Goal: Task Accomplishment & Management: Use online tool/utility

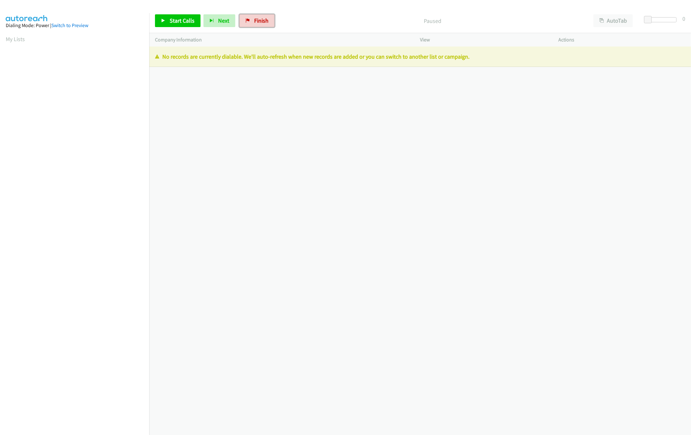
drag, startPoint x: 252, startPoint y: 23, endPoint x: 361, endPoint y: 32, distance: 109.0
click at [253, 23] on link "Finish" at bounding box center [256, 20] width 35 height 13
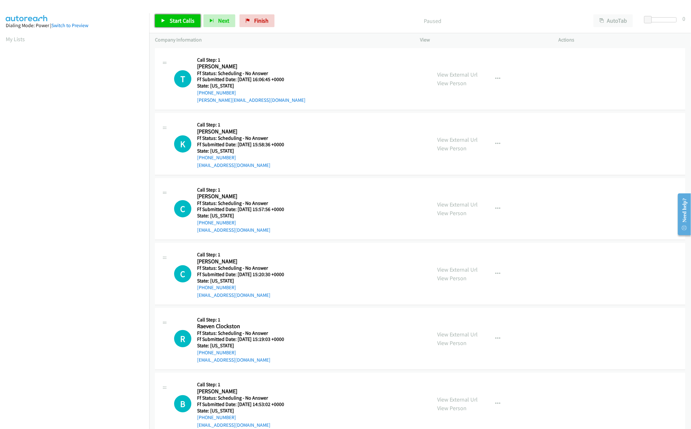
click at [175, 24] on span "Start Calls" at bounding box center [182, 20] width 25 height 7
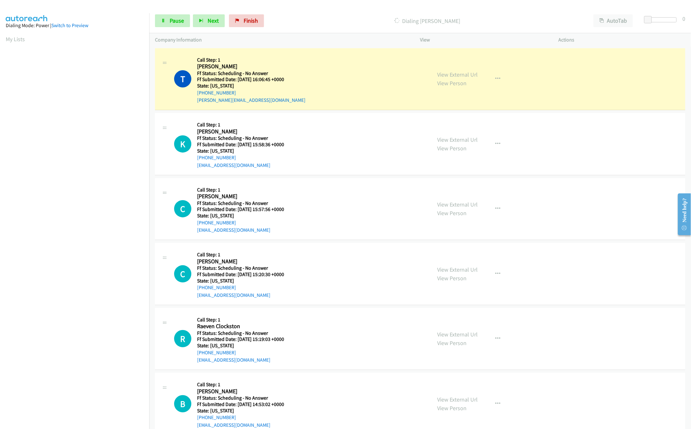
click at [453, 69] on div "View External Url View Person View External Url Email Schedule/Manage Callback …" at bounding box center [504, 79] width 144 height 50
click at [453, 71] on link "View External Url" at bounding box center [457, 74] width 40 height 7
click at [161, 14] on div "Start Calls Pause Next Finish Dialing Travis Brackman AutoTab AutoTab 0" at bounding box center [420, 21] width 542 height 25
click at [161, 21] on icon at bounding box center [163, 21] width 4 height 4
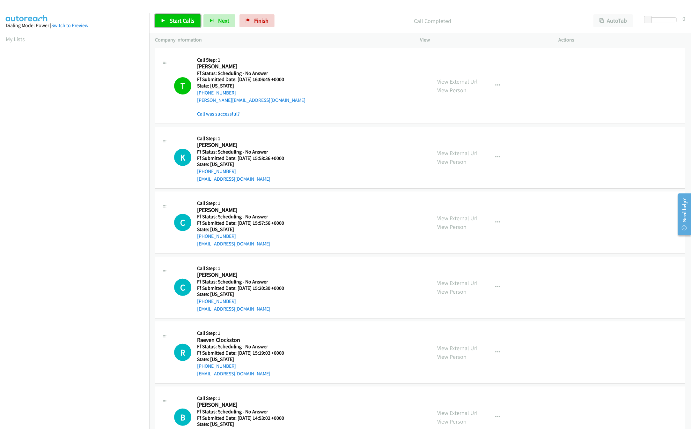
click at [160, 21] on link "Start Calls" at bounding box center [178, 20] width 46 height 13
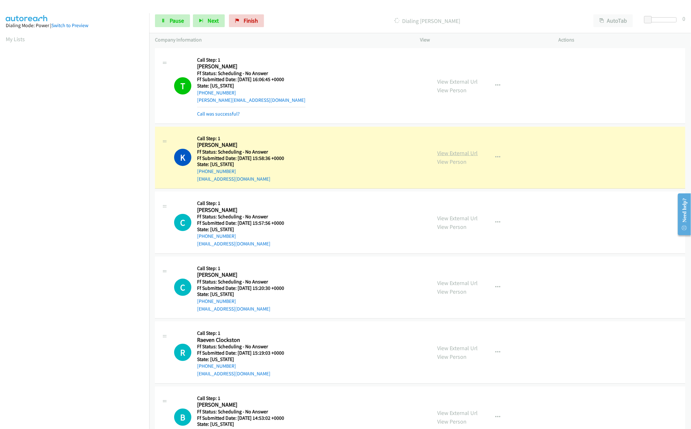
click at [452, 150] on link "View External Url" at bounding box center [457, 152] width 40 height 7
click at [437, 219] on link "View External Url" at bounding box center [457, 217] width 40 height 7
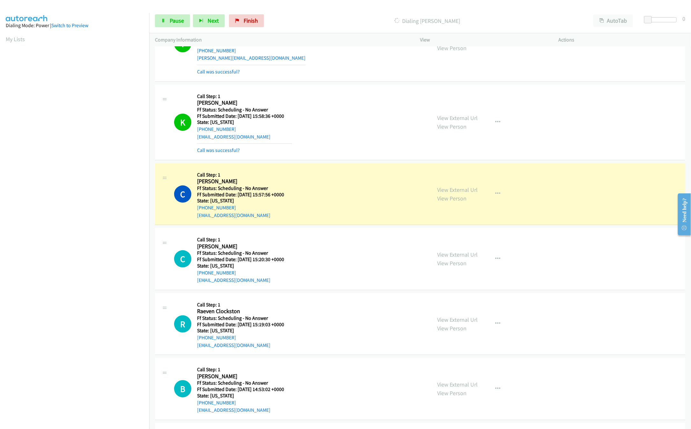
scroll to position [63, 0]
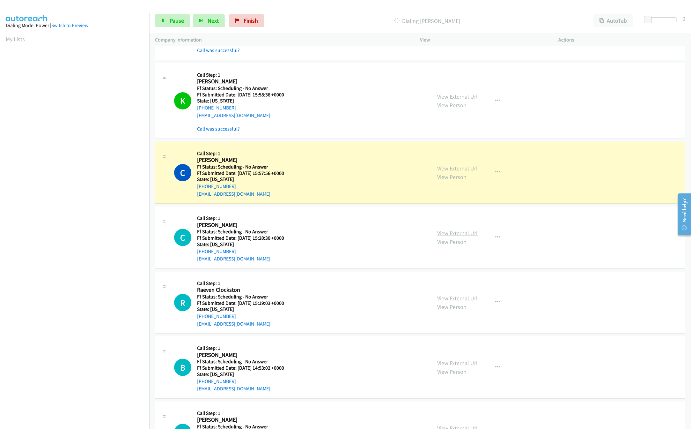
click at [453, 234] on link "View External Url" at bounding box center [457, 232] width 40 height 7
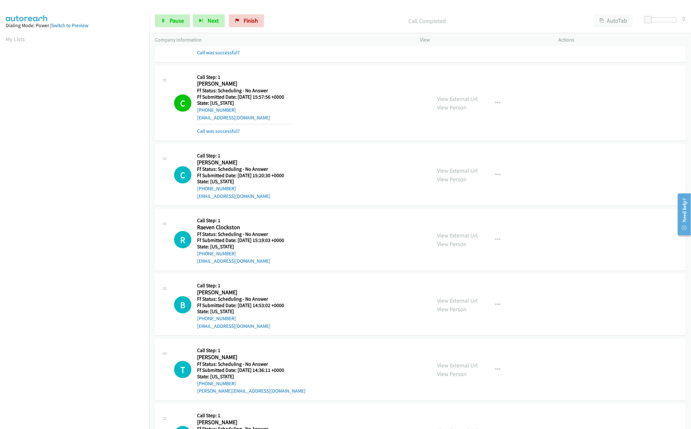
scroll to position [191, 0]
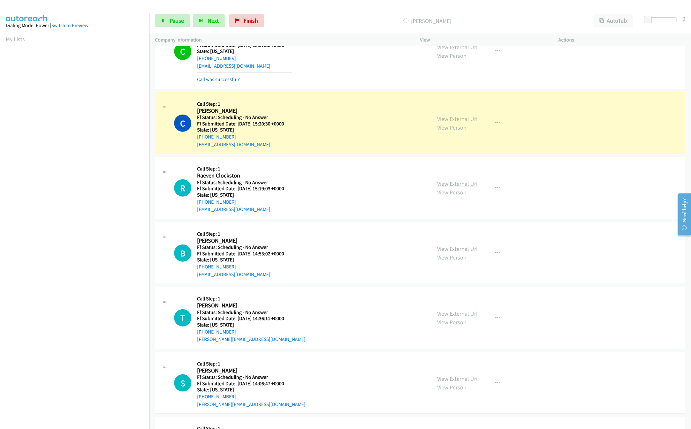
click at [437, 187] on link "View External Url" at bounding box center [457, 183] width 40 height 7
click at [461, 246] on link "View External Url" at bounding box center [457, 248] width 40 height 7
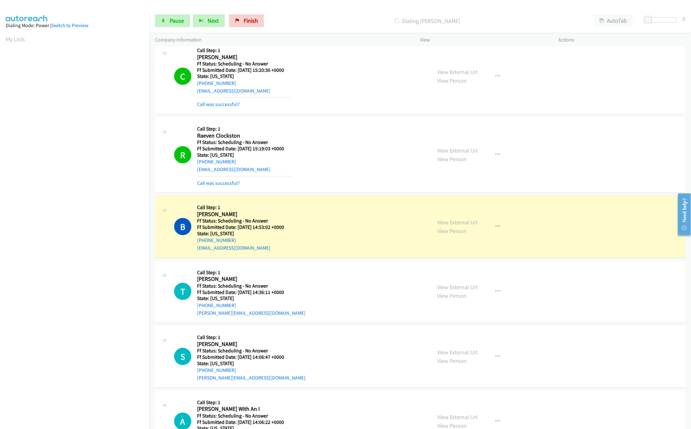
scroll to position [319, 0]
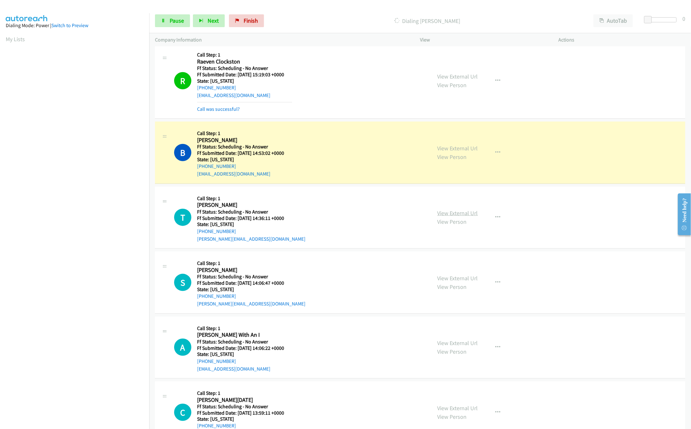
click at [466, 216] on link "View External Url" at bounding box center [457, 212] width 40 height 7
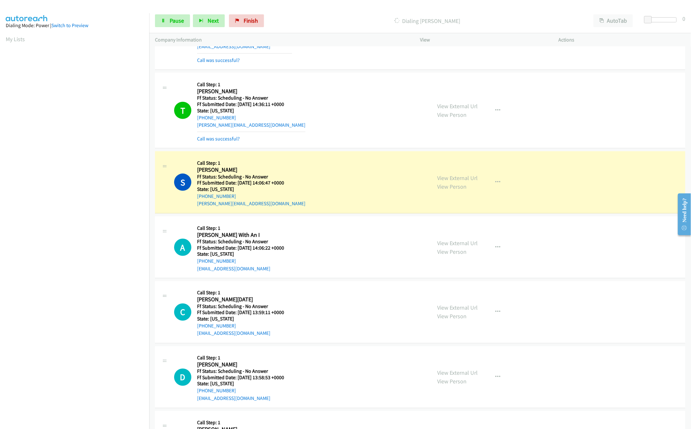
scroll to position [510, 0]
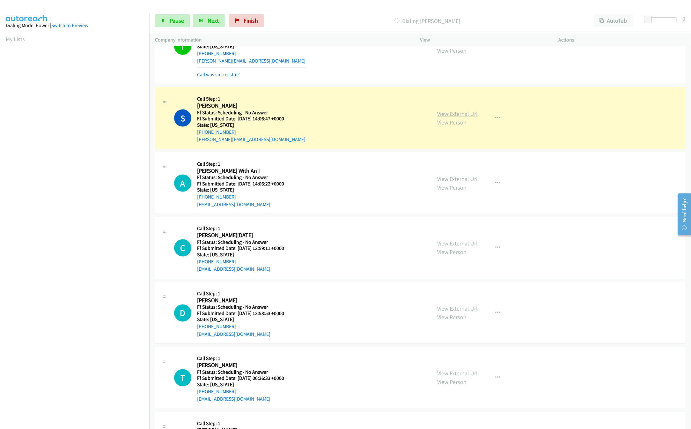
click at [455, 117] on link "View External Url" at bounding box center [457, 113] width 40 height 7
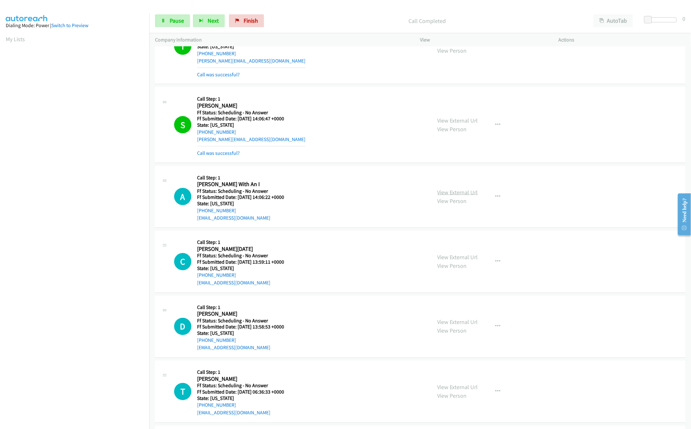
click at [466, 194] on link "View External Url" at bounding box center [457, 191] width 40 height 7
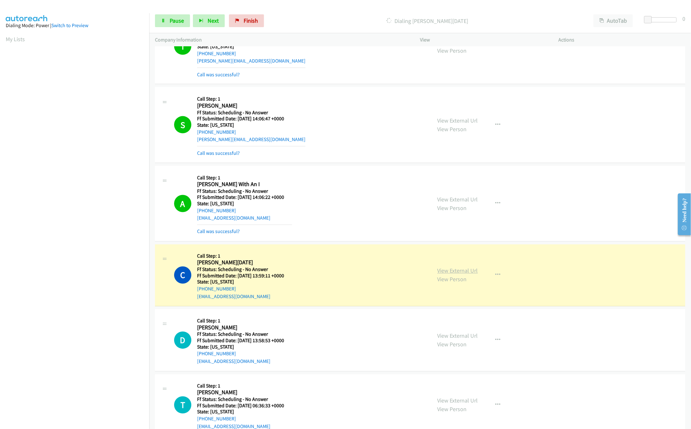
click at [449, 274] on link "View External Url" at bounding box center [457, 270] width 40 height 7
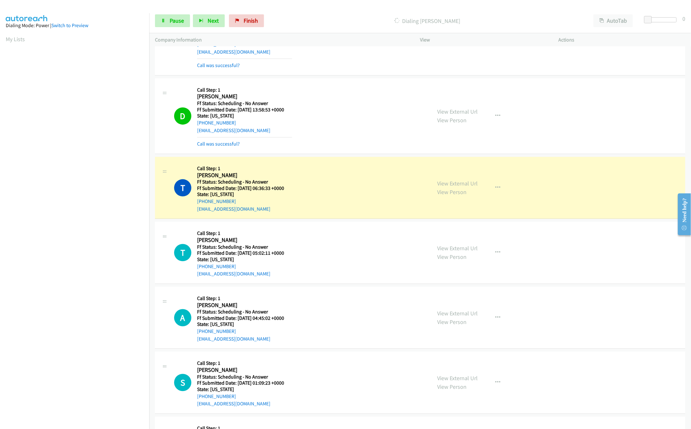
scroll to position [765, 0]
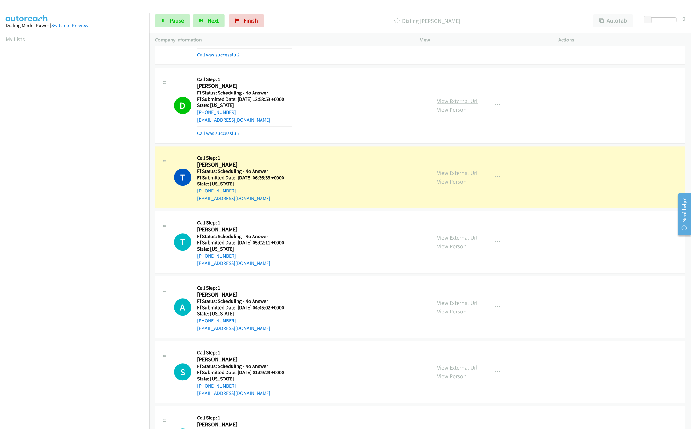
click at [447, 105] on link "View External Url" at bounding box center [457, 100] width 40 height 7
click at [451, 176] on link "View External Url" at bounding box center [457, 172] width 40 height 7
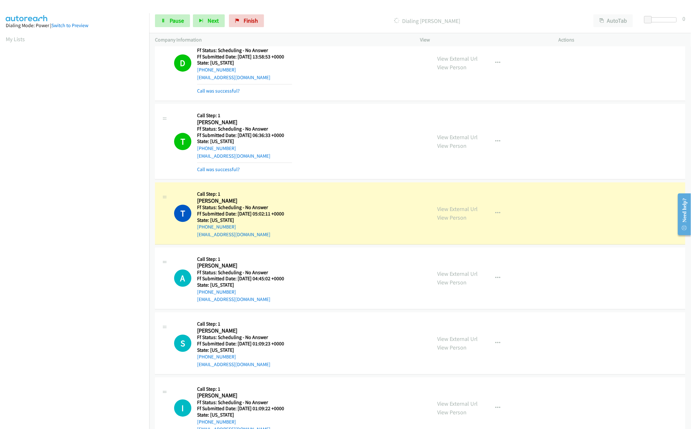
scroll to position [829, 0]
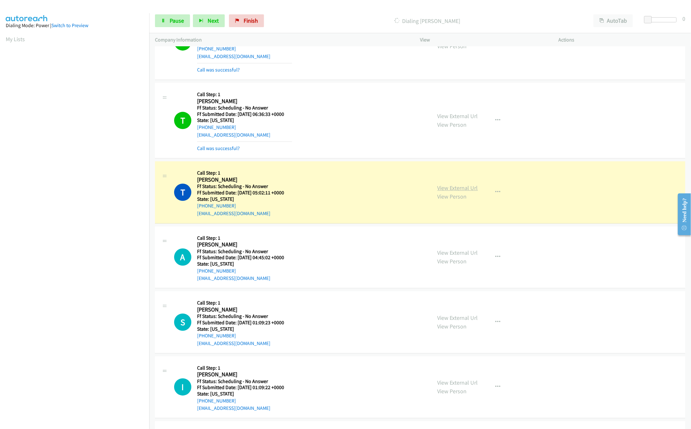
click at [448, 188] on link "View External Url" at bounding box center [457, 187] width 40 height 7
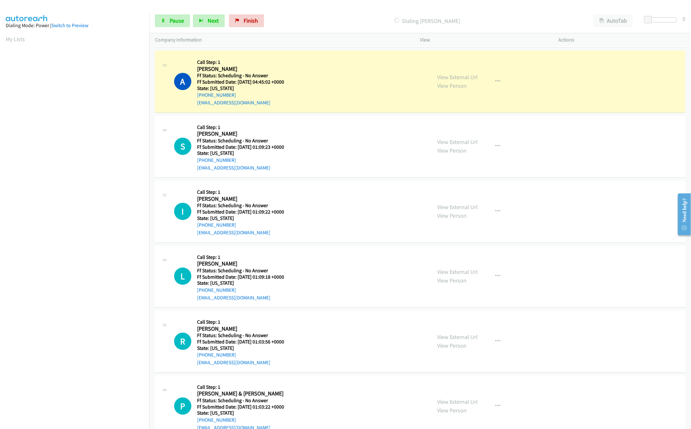
scroll to position [1020, 0]
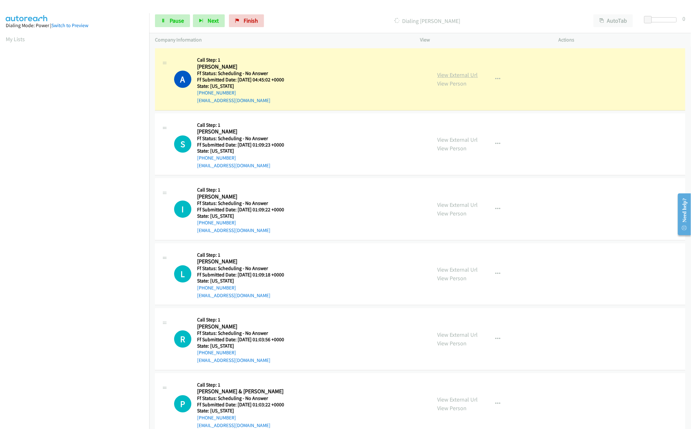
click at [452, 78] on link "View External Url" at bounding box center [457, 74] width 40 height 7
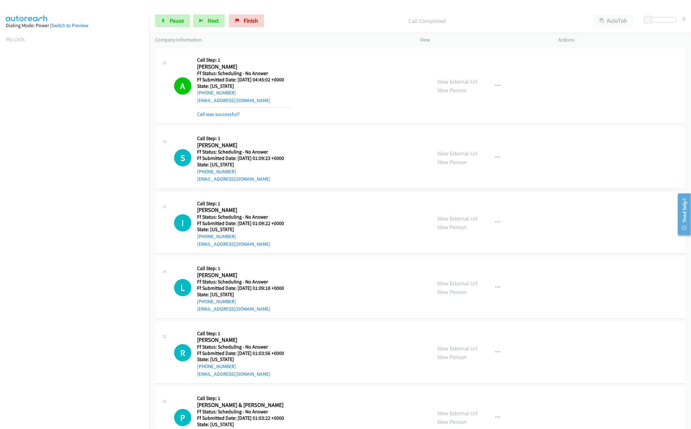
click at [112, 371] on nav "Dialing Mode: Power | Switch to Preview My Lists" at bounding box center [75, 227] width 150 height 429
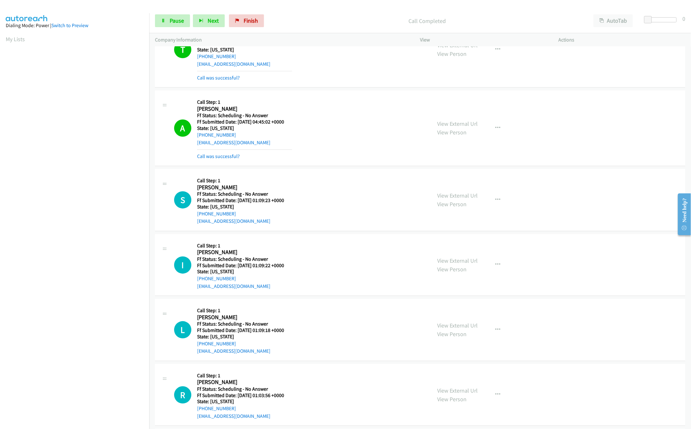
scroll to position [957, 0]
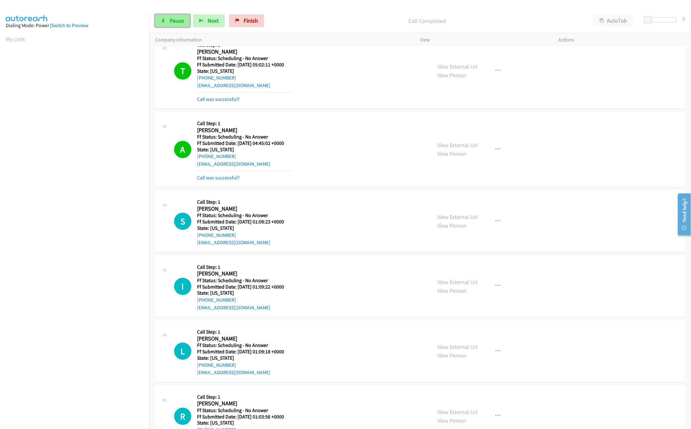
click at [173, 20] on span "Pause" at bounding box center [177, 20] width 14 height 7
click at [471, 149] on link "View External Url" at bounding box center [457, 144] width 40 height 7
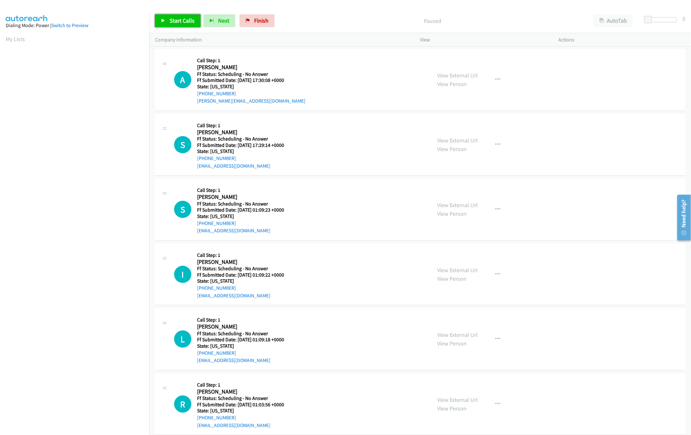
click at [162, 24] on link "Start Calls" at bounding box center [178, 20] width 46 height 13
click at [443, 75] on link "View External Url" at bounding box center [457, 75] width 40 height 7
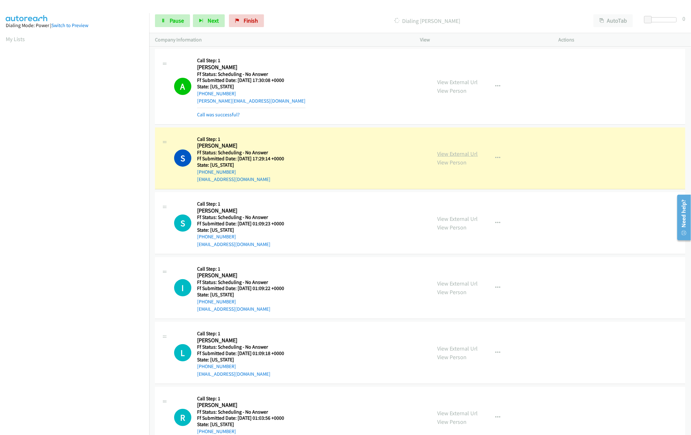
click at [460, 156] on link "View External Url" at bounding box center [457, 153] width 40 height 7
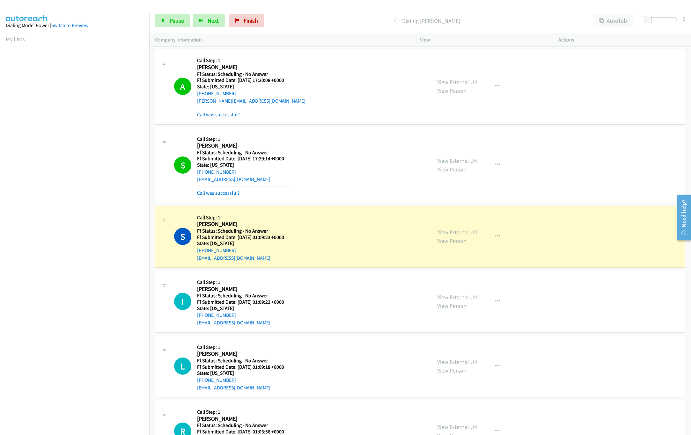
scroll to position [63, 0]
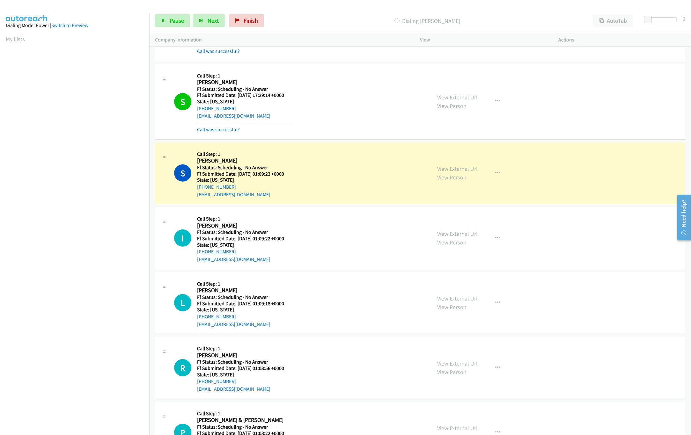
click at [475, 167] on div "View External Url View Person View External Url Email Schedule/Manage Callback …" at bounding box center [504, 173] width 144 height 50
click at [467, 168] on link "View External Url" at bounding box center [457, 168] width 40 height 7
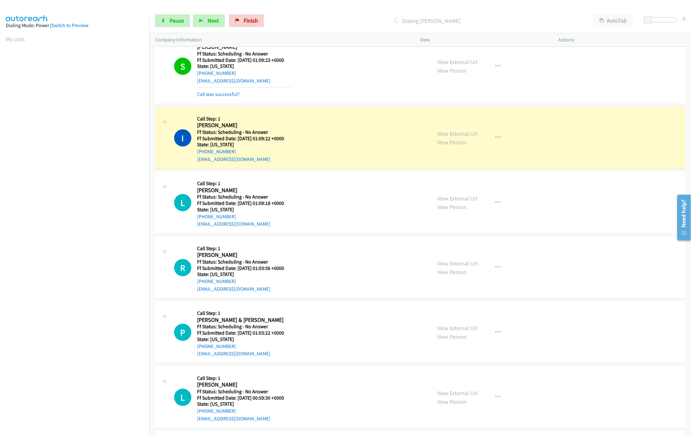
scroll to position [191, 0]
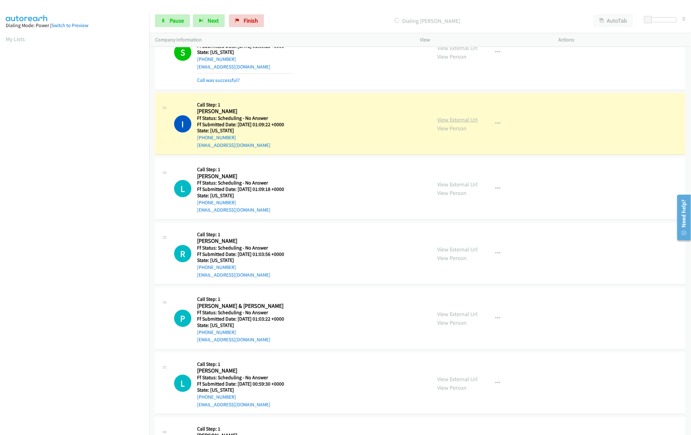
click at [461, 122] on link "View External Url" at bounding box center [457, 119] width 40 height 7
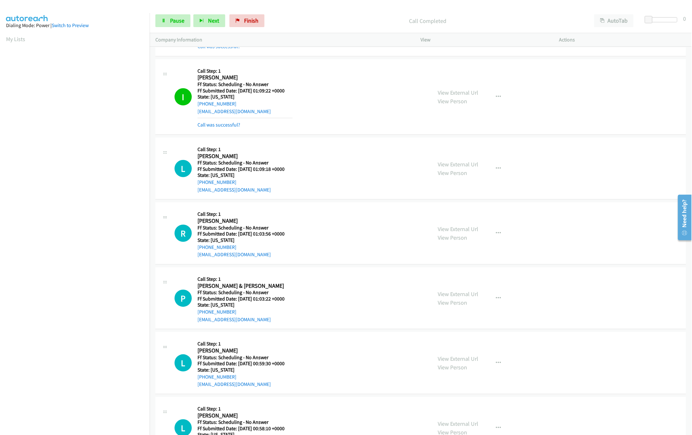
scroll to position [255, 0]
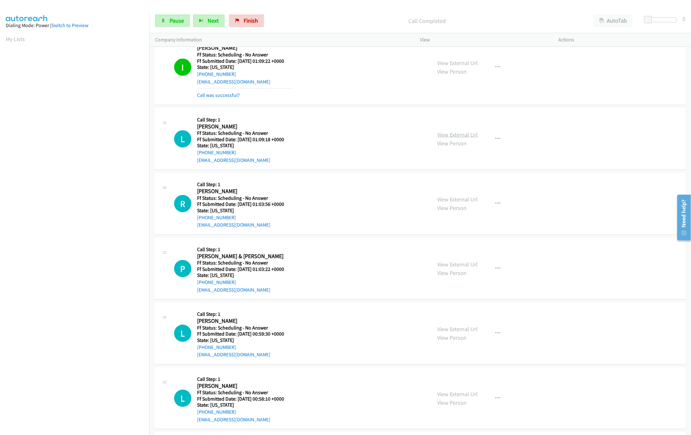
click at [455, 131] on link "View External Url" at bounding box center [457, 134] width 40 height 7
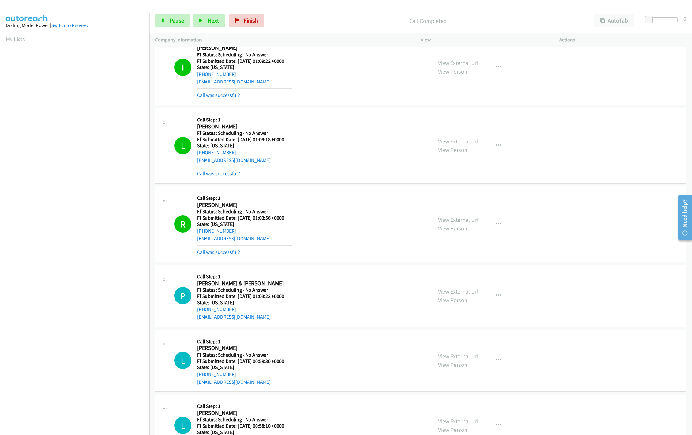
click at [464, 221] on link "View External Url" at bounding box center [458, 219] width 40 height 7
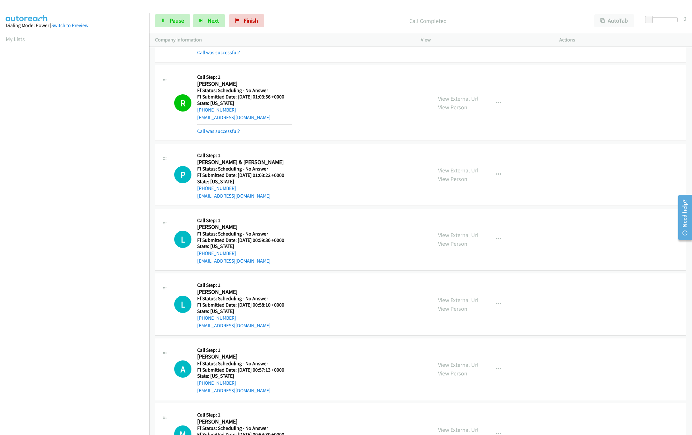
scroll to position [383, 0]
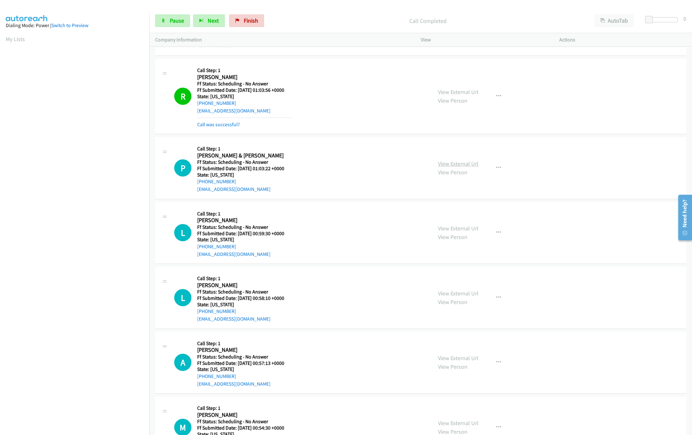
click at [455, 165] on link "View External Url" at bounding box center [458, 163] width 40 height 7
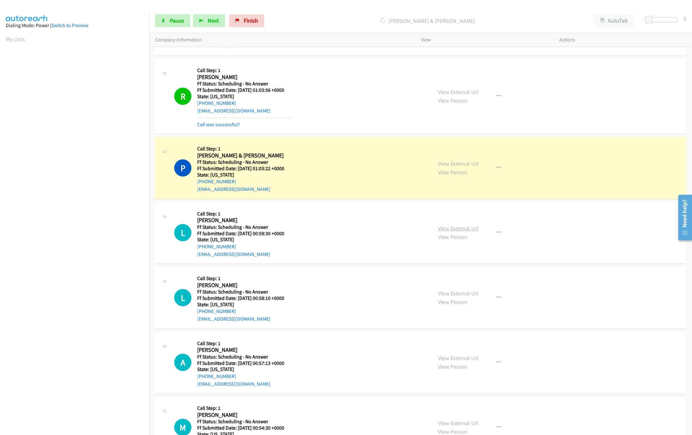
click at [462, 231] on link "View External Url" at bounding box center [458, 228] width 40 height 7
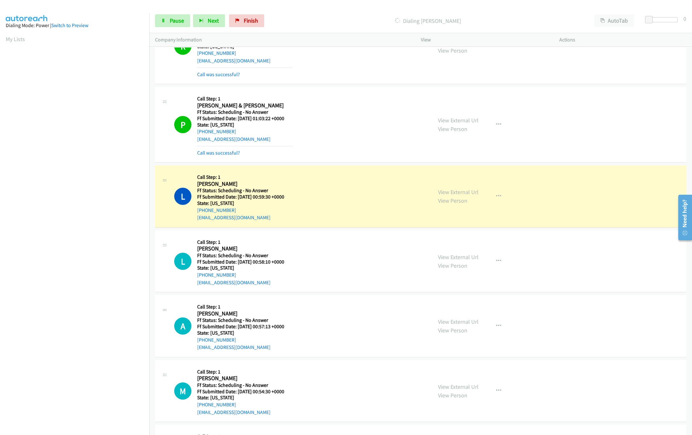
scroll to position [510, 0]
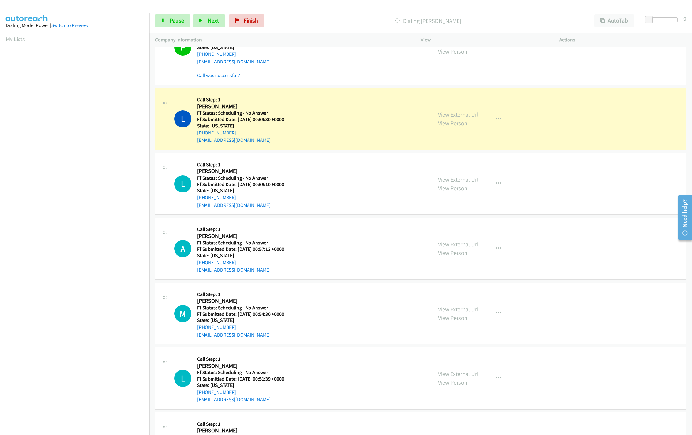
click at [473, 183] on link "View External Url" at bounding box center [458, 179] width 40 height 7
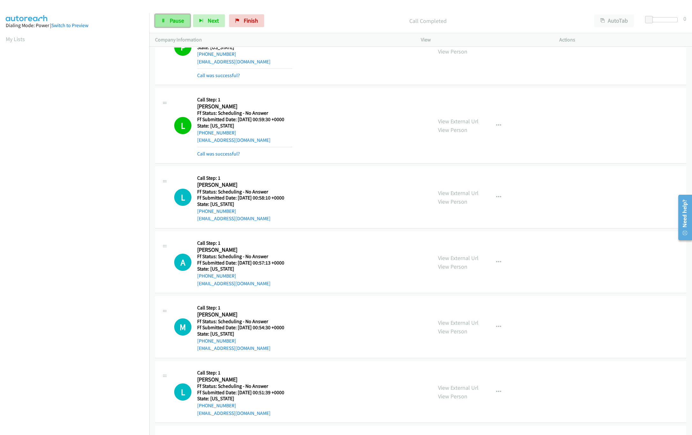
click at [161, 25] on link "Pause" at bounding box center [172, 20] width 35 height 13
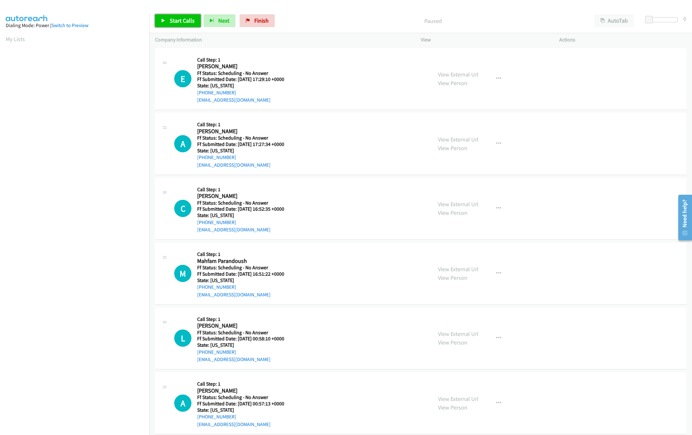
click at [168, 17] on link "Start Calls" at bounding box center [178, 20] width 46 height 13
click at [459, 72] on link "View External Url" at bounding box center [458, 74] width 40 height 7
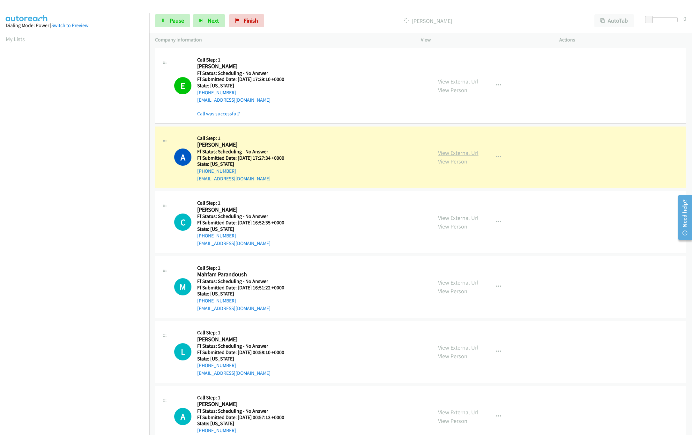
click at [459, 156] on link "View External Url" at bounding box center [458, 152] width 40 height 7
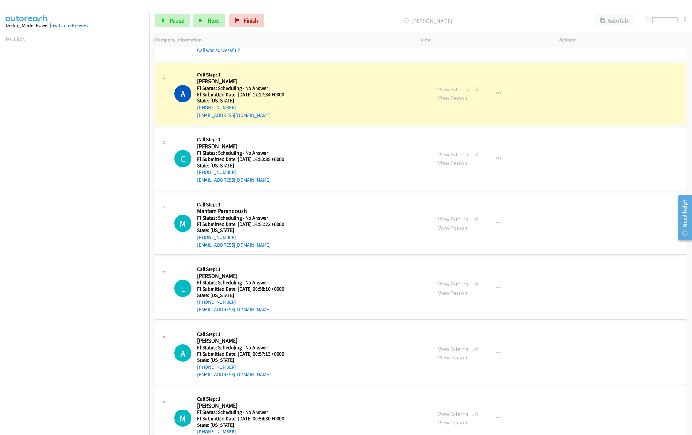
click at [465, 154] on link "View External Url" at bounding box center [458, 154] width 40 height 7
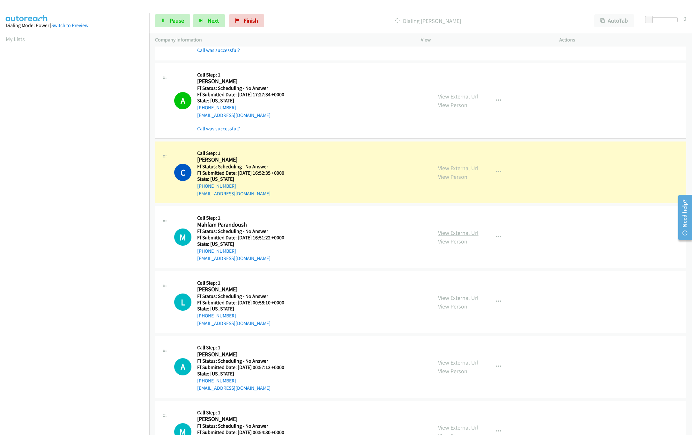
click at [469, 232] on link "View External Url" at bounding box center [458, 232] width 40 height 7
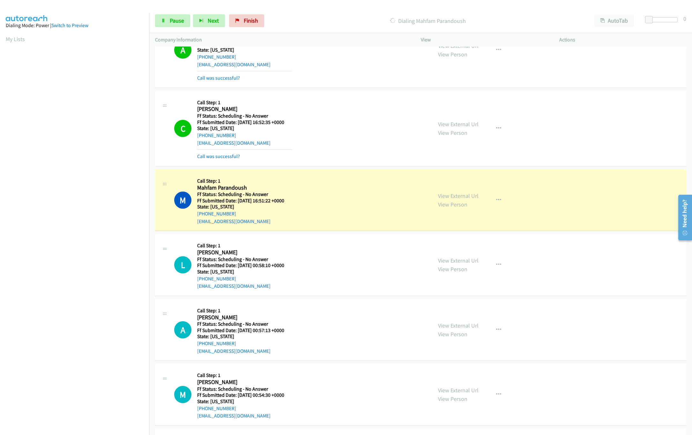
scroll to position [191, 0]
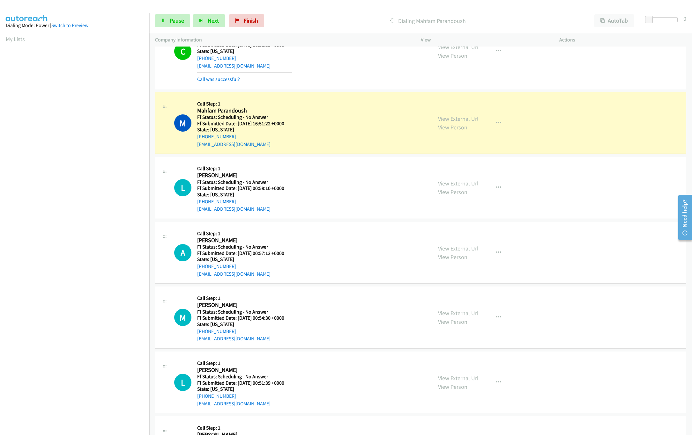
click at [466, 182] on link "View External Url" at bounding box center [458, 183] width 40 height 7
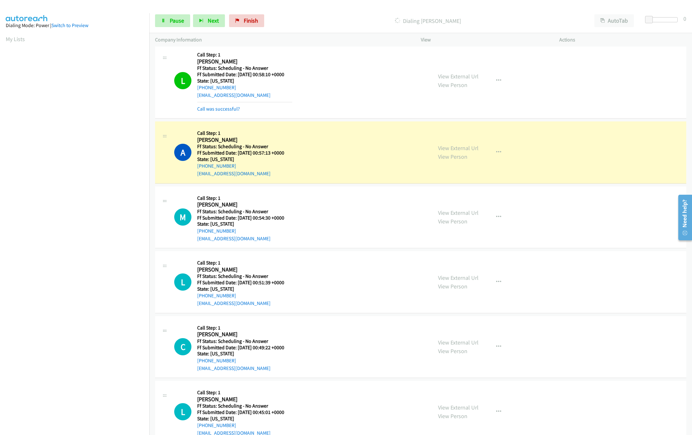
scroll to position [383, 0]
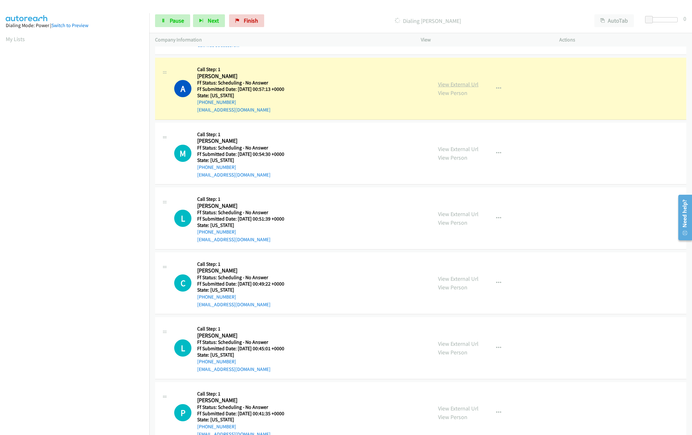
click at [451, 83] on link "View External Url" at bounding box center [458, 84] width 40 height 7
click at [457, 150] on link "View External Url" at bounding box center [458, 148] width 40 height 7
click at [464, 216] on link "View External Url" at bounding box center [458, 213] width 40 height 7
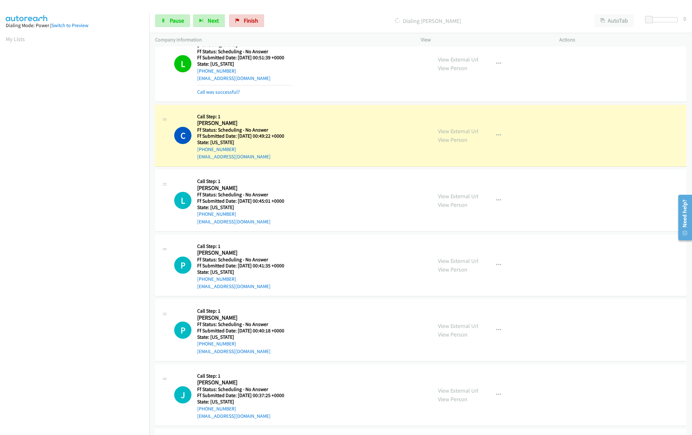
scroll to position [574, 0]
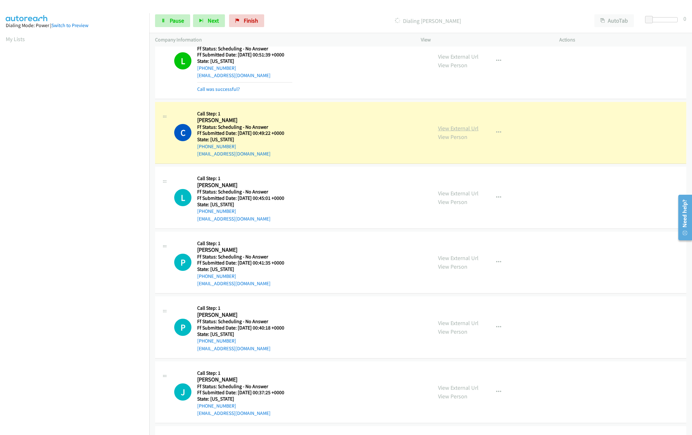
click at [441, 127] on link "View External Url" at bounding box center [458, 128] width 40 height 7
click at [470, 197] on link "View External Url" at bounding box center [458, 193] width 40 height 7
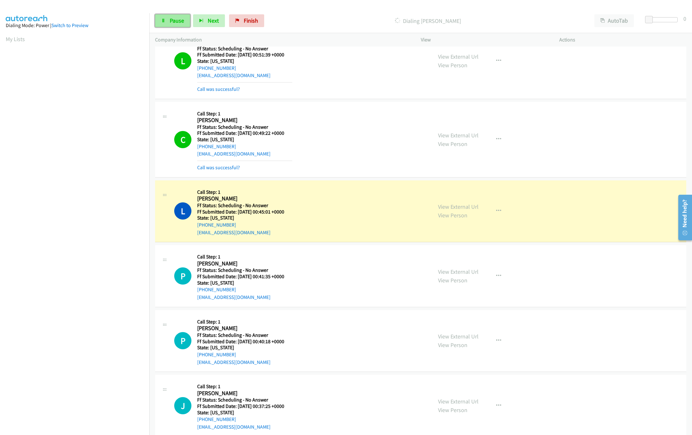
click at [177, 18] on span "Pause" at bounding box center [177, 20] width 14 height 7
click at [178, 21] on span "Start Calls" at bounding box center [182, 20] width 25 height 7
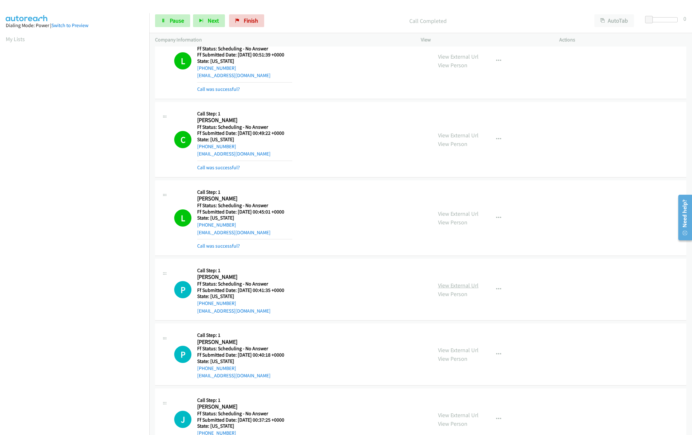
click at [438, 286] on link "View External Url" at bounding box center [458, 285] width 40 height 7
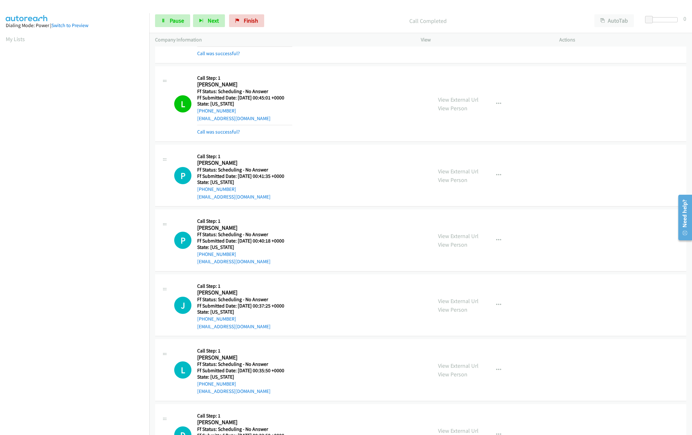
scroll to position [701, 0]
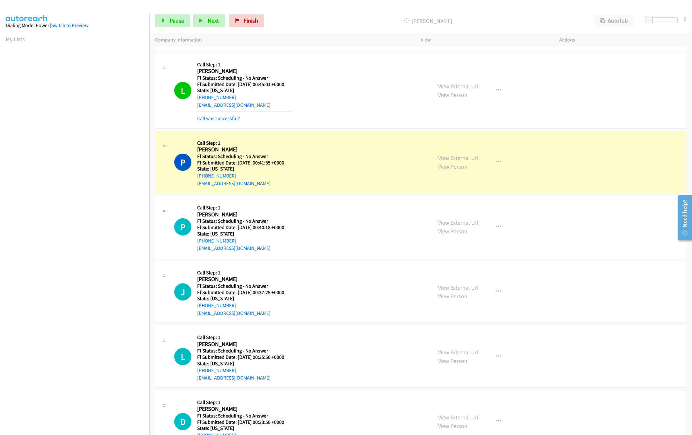
click at [443, 226] on link "View External Url" at bounding box center [458, 222] width 40 height 7
click at [165, 24] on link "Pause" at bounding box center [172, 20] width 35 height 13
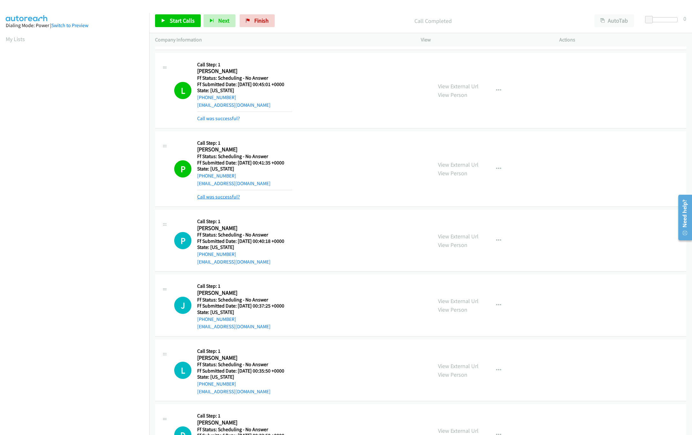
click at [221, 198] on link "Call was successful?" at bounding box center [218, 197] width 43 height 6
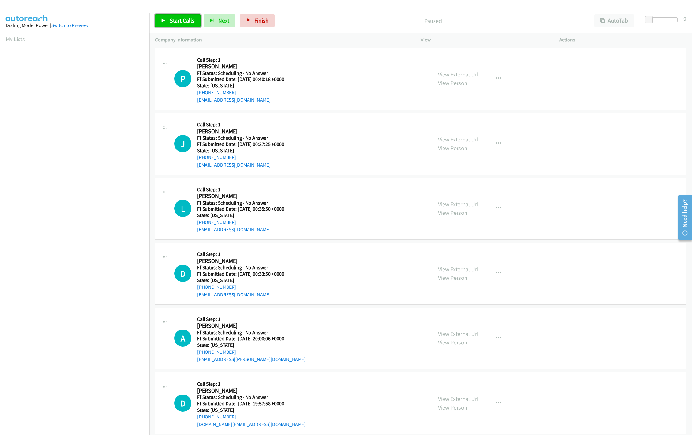
click at [170, 18] on span "Start Calls" at bounding box center [182, 20] width 25 height 7
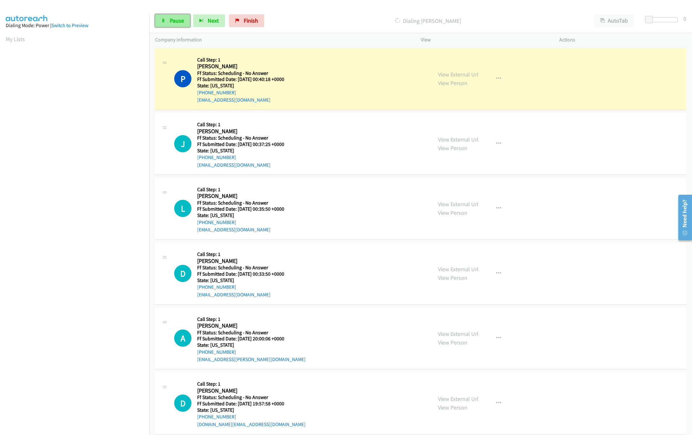
click at [170, 20] on span "Pause" at bounding box center [177, 20] width 14 height 7
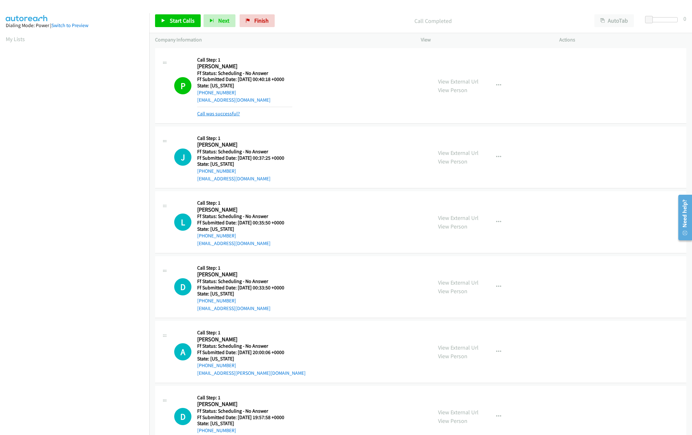
click at [217, 115] on link "Call was successful?" at bounding box center [218, 114] width 43 height 6
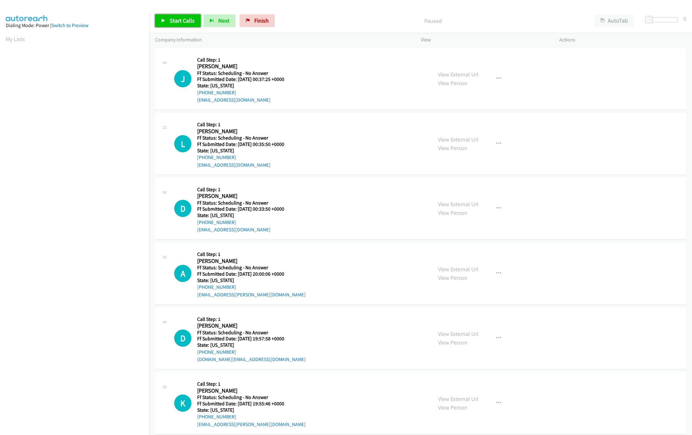
click at [174, 24] on span "Start Calls" at bounding box center [182, 20] width 25 height 7
click at [152, 19] on div "Start Calls Pause Next Finish Started AutoTab AutoTab 0" at bounding box center [420, 21] width 542 height 25
click at [161, 18] on link "Pause" at bounding box center [172, 20] width 35 height 13
click at [175, 25] on link "Start Calls" at bounding box center [178, 20] width 46 height 13
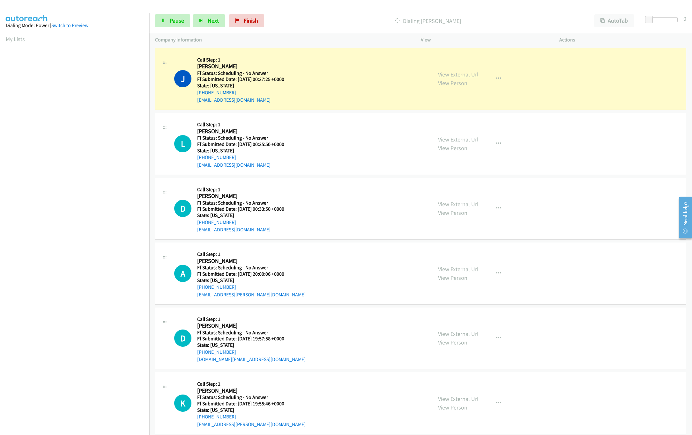
click at [459, 76] on link "View External Url" at bounding box center [458, 74] width 40 height 7
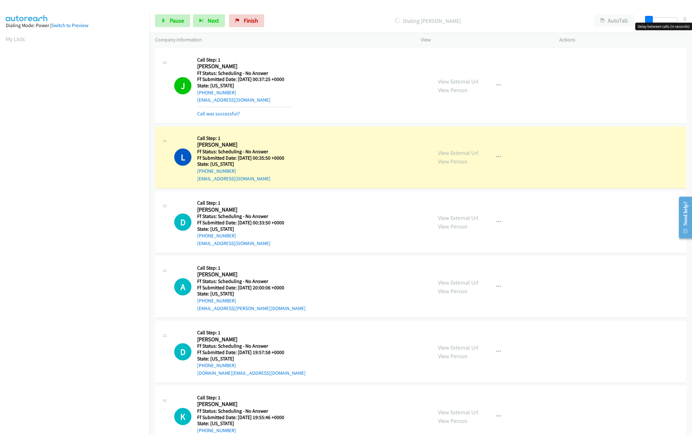
drag, startPoint x: 651, startPoint y: 19, endPoint x: 715, endPoint y: 16, distance: 64.2
click at [691, 16] on html "Start Calls Pause Next Finish Dialing [PERSON_NAME] AutoTab AutoTab 0 Company I…" at bounding box center [346, 15] width 692 height 30
click at [460, 154] on link "View External Url" at bounding box center [458, 152] width 40 height 7
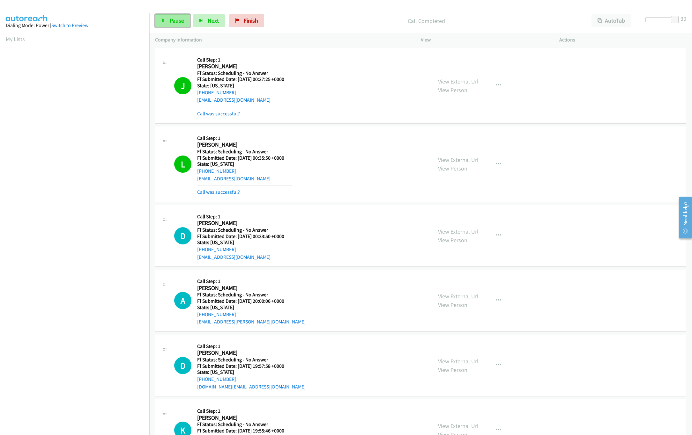
click at [181, 19] on span "Pause" at bounding box center [177, 20] width 14 height 7
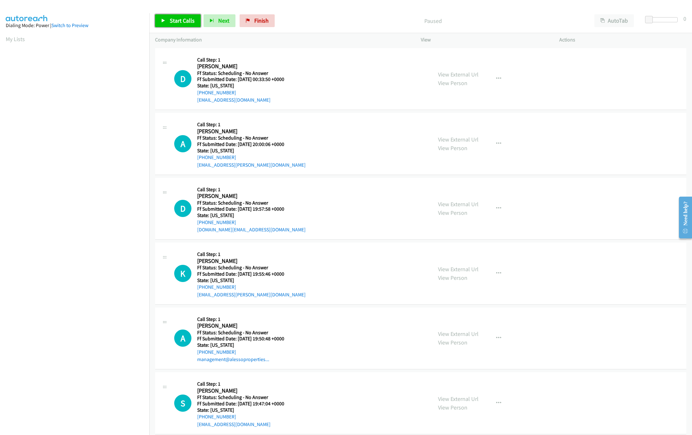
click at [185, 19] on span "Start Calls" at bounding box center [182, 20] width 25 height 7
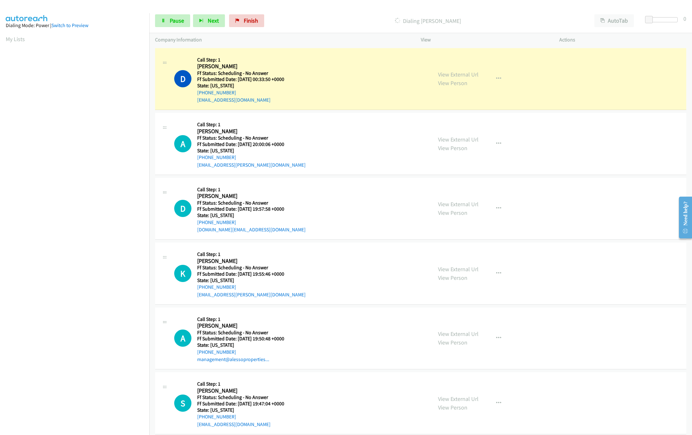
drag, startPoint x: 392, startPoint y: 47, endPoint x: 403, endPoint y: 57, distance: 14.7
click at [392, 47] on td "D Callback Scheduled Call Step: 1 Daylene Alliman America/Los_Angeles Ff Status…" at bounding box center [420, 79] width 542 height 65
click at [442, 70] on div "View External Url View Person" at bounding box center [458, 78] width 40 height 17
click at [444, 72] on link "View External Url" at bounding box center [458, 74] width 40 height 7
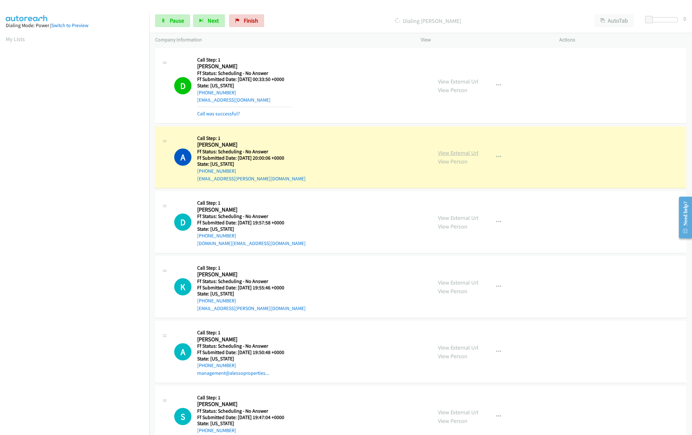
click at [456, 155] on link "View External Url" at bounding box center [458, 152] width 40 height 7
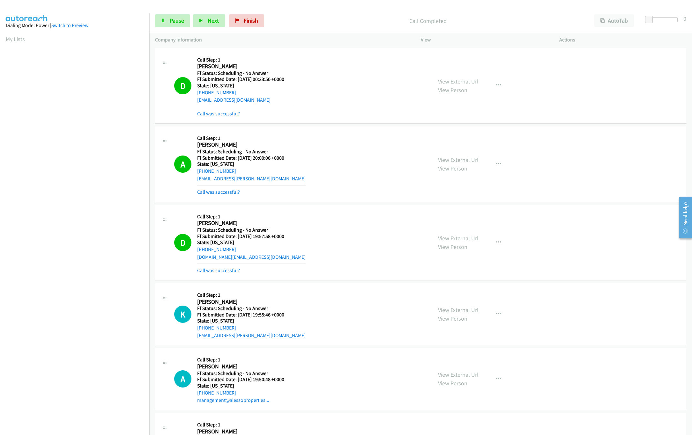
click at [444, 234] on div "View External Url View Person" at bounding box center [458, 242] width 40 height 17
click at [444, 239] on link "View External Url" at bounding box center [458, 238] width 40 height 7
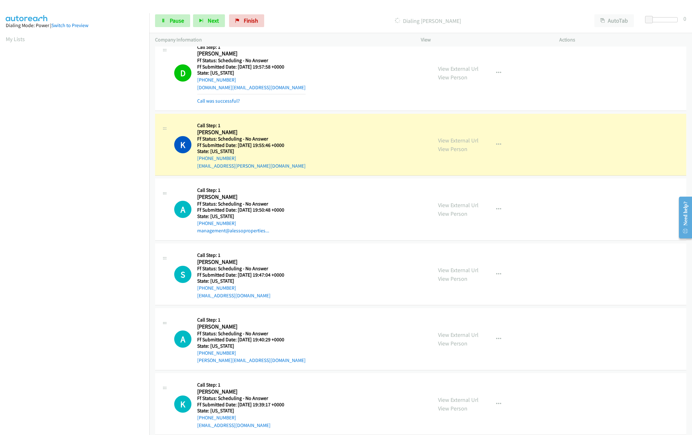
scroll to position [191, 0]
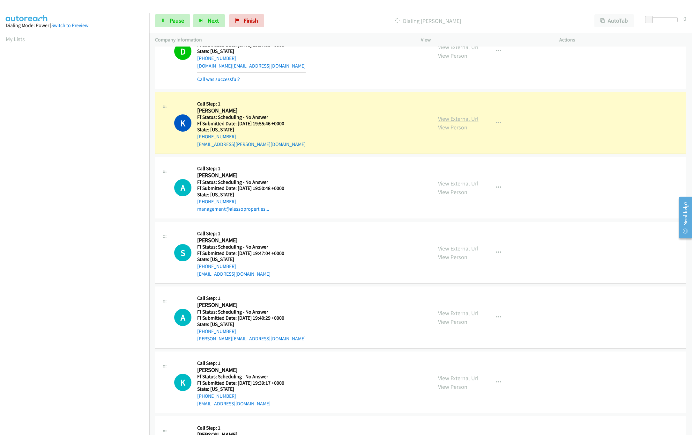
click at [472, 120] on link "View External Url" at bounding box center [458, 118] width 40 height 7
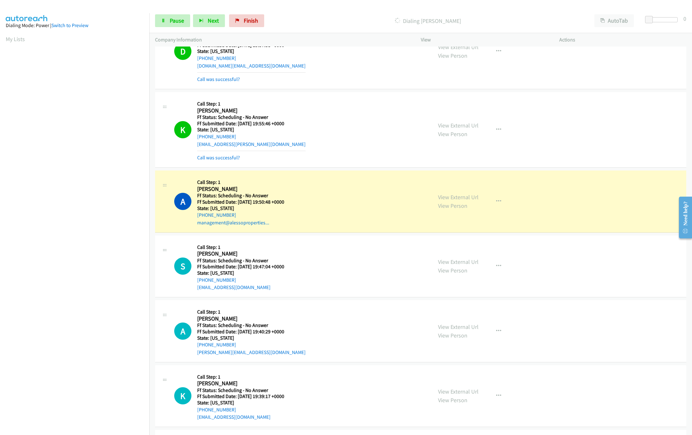
click at [327, 209] on div "A Callback Scheduled Call Step: 1 Alessandro Nunez America/New_York Ff Status: …" at bounding box center [300, 201] width 252 height 50
click at [459, 198] on link "View External Url" at bounding box center [458, 197] width 40 height 7
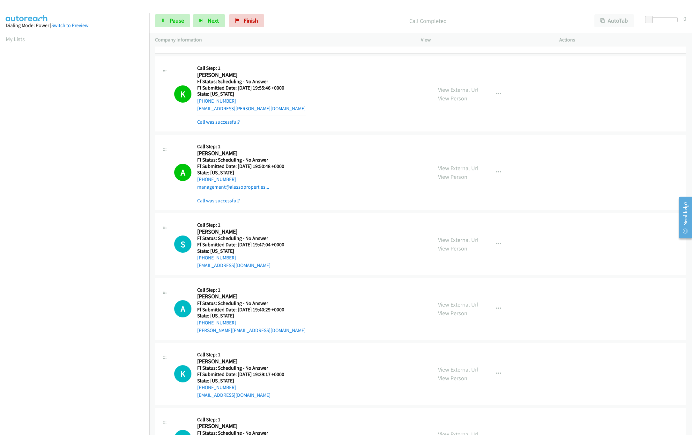
scroll to position [255, 0]
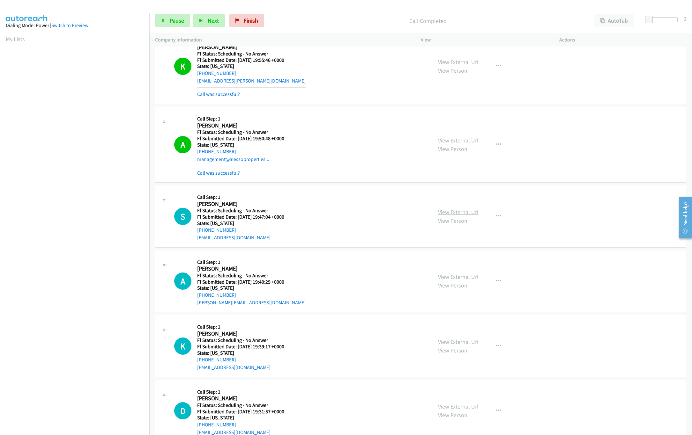
click at [465, 215] on link "View External Url" at bounding box center [458, 212] width 40 height 7
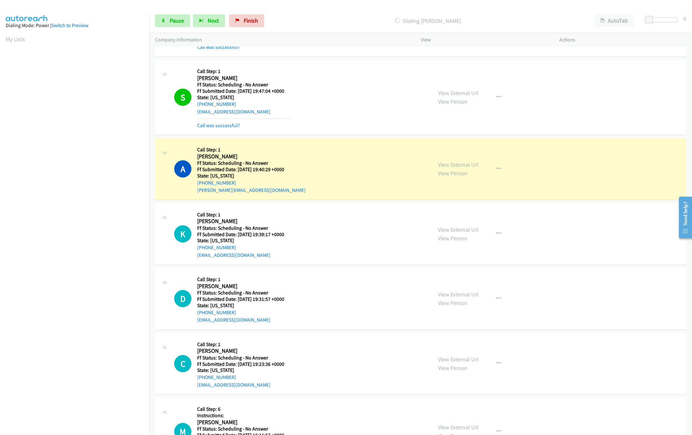
scroll to position [383, 0]
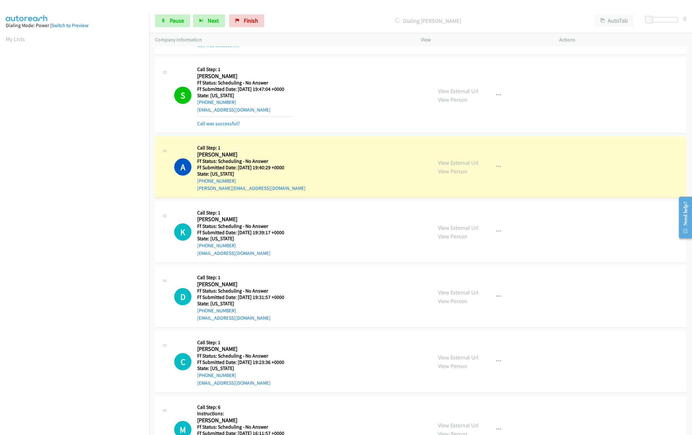
click at [226, 121] on mb0 "Call was successful?" at bounding box center [244, 122] width 95 height 11
click at [227, 125] on link "Call was successful?" at bounding box center [218, 124] width 43 height 6
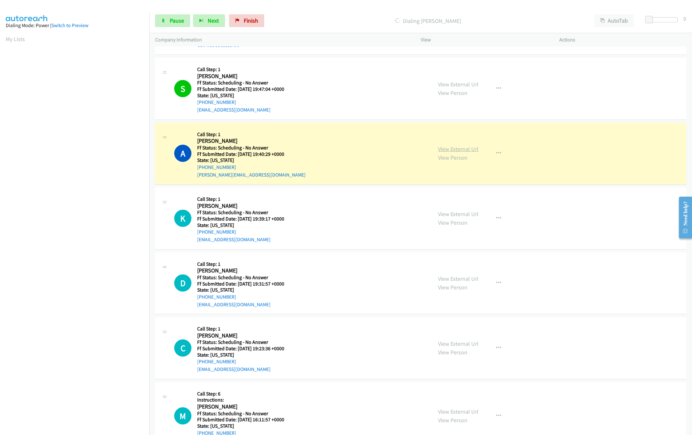
click at [463, 150] on link "View External Url" at bounding box center [458, 148] width 40 height 7
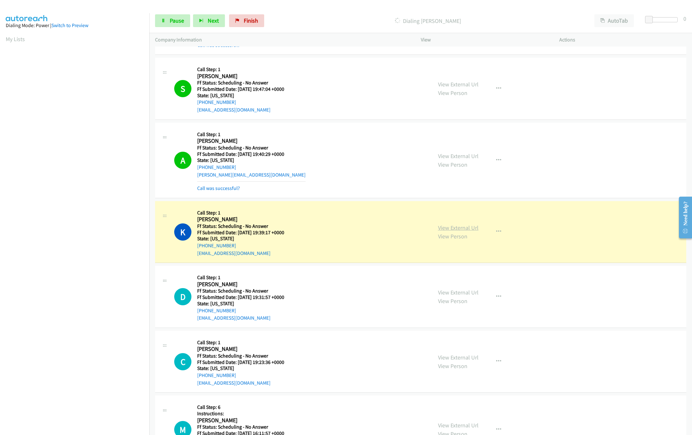
click at [453, 230] on link "View External Url" at bounding box center [458, 227] width 40 height 7
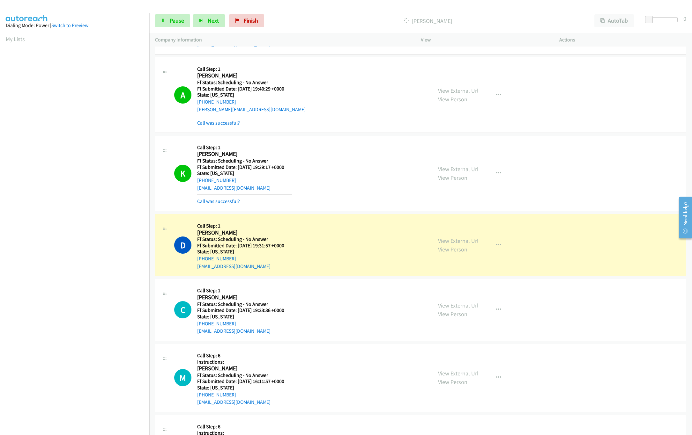
scroll to position [510, 0]
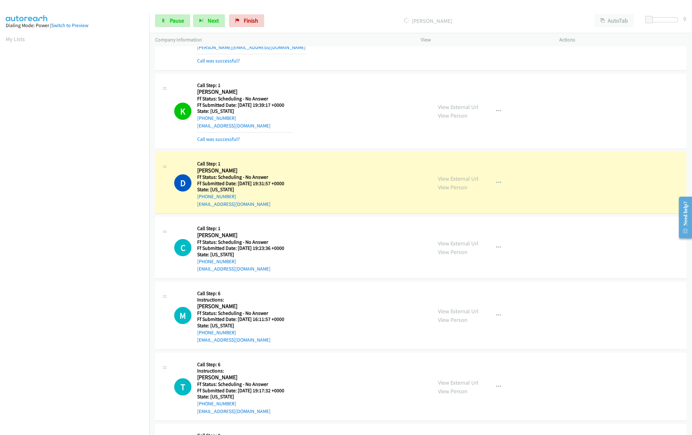
click at [388, 183] on div "D Callback Scheduled Call Step: 1 Douglas White America/New_York Ff Status: Sch…" at bounding box center [300, 183] width 252 height 50
click at [451, 182] on link "View External Url" at bounding box center [458, 178] width 40 height 7
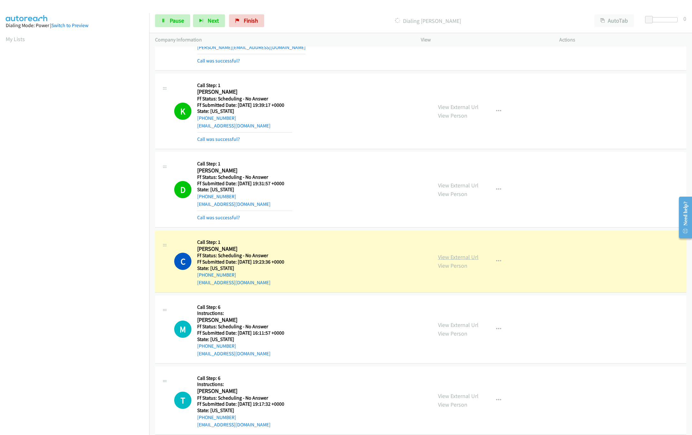
click at [449, 258] on link "View External Url" at bounding box center [458, 256] width 40 height 7
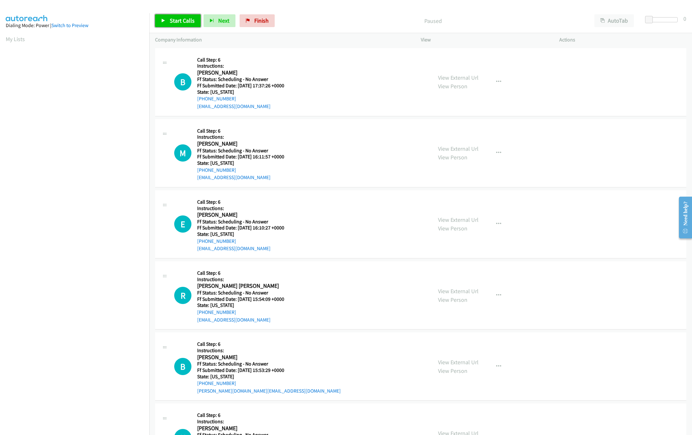
click at [174, 25] on link "Start Calls" at bounding box center [178, 20] width 46 height 13
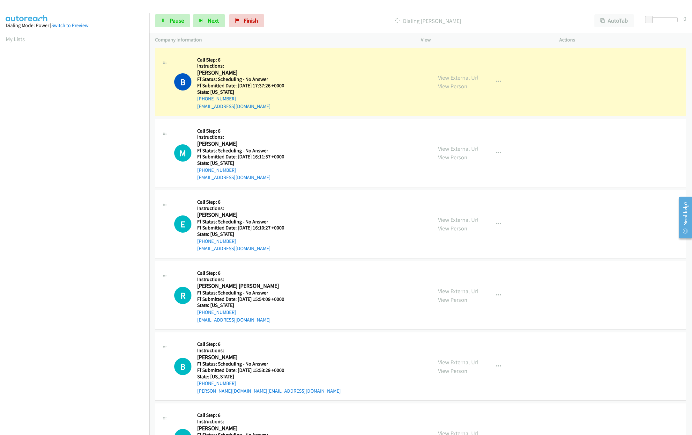
click at [473, 77] on link "View External Url" at bounding box center [458, 77] width 40 height 7
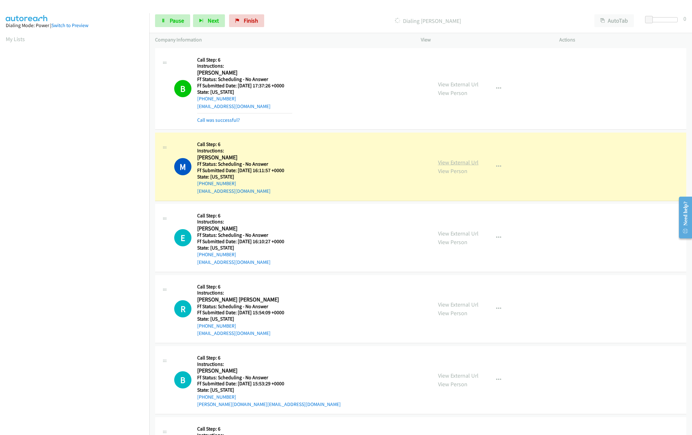
click at [460, 165] on link "View External Url" at bounding box center [458, 162] width 40 height 7
drag, startPoint x: 647, startPoint y: 17, endPoint x: 679, endPoint y: 17, distance: 32.8
click at [680, 17] on div "Start Calls Pause Next Finish Dialing [PERSON_NAME] AutoTab AutoTab 28" at bounding box center [420, 21] width 542 height 25
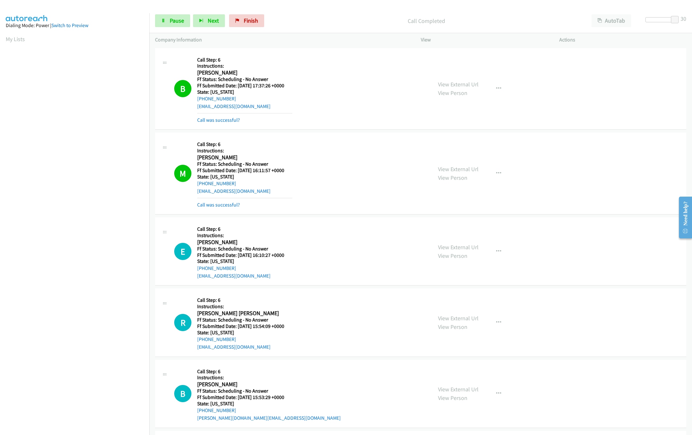
scroll to position [63, 0]
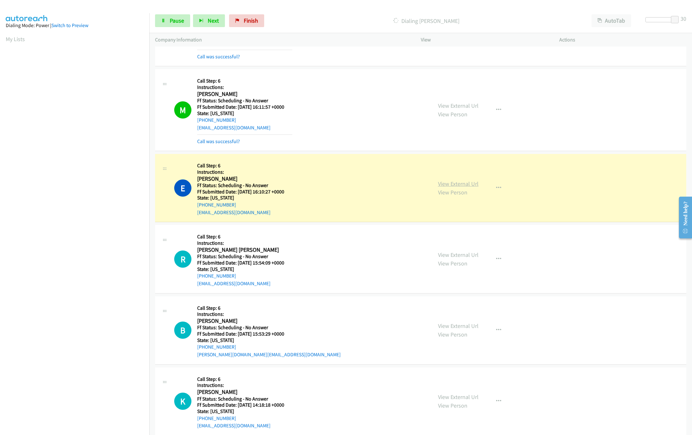
click at [467, 182] on link "View External Url" at bounding box center [458, 183] width 40 height 7
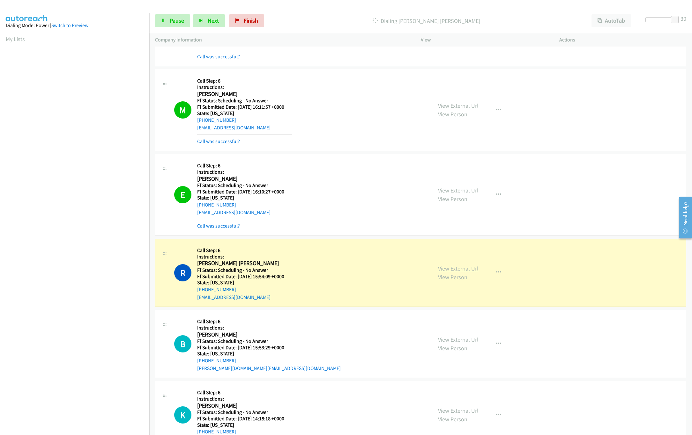
click at [452, 268] on link "View External Url" at bounding box center [458, 268] width 40 height 7
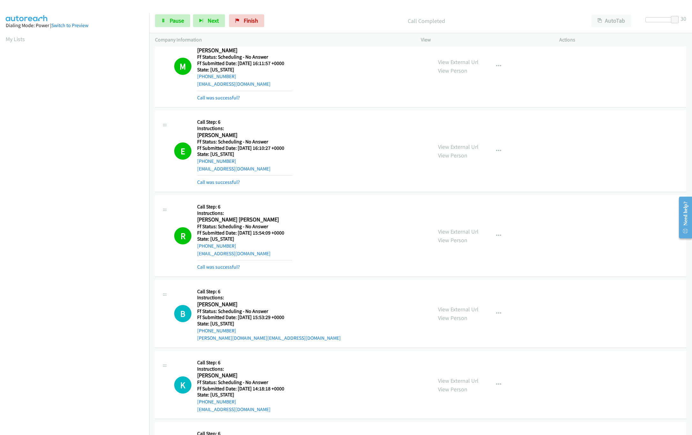
scroll to position [128, 0]
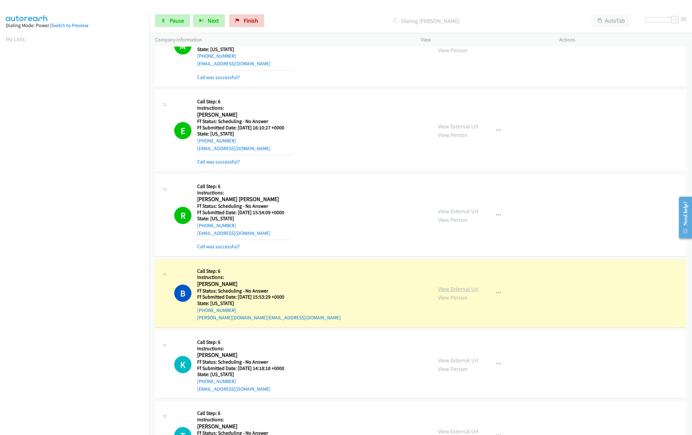
click at [454, 287] on link "View External Url" at bounding box center [458, 288] width 40 height 7
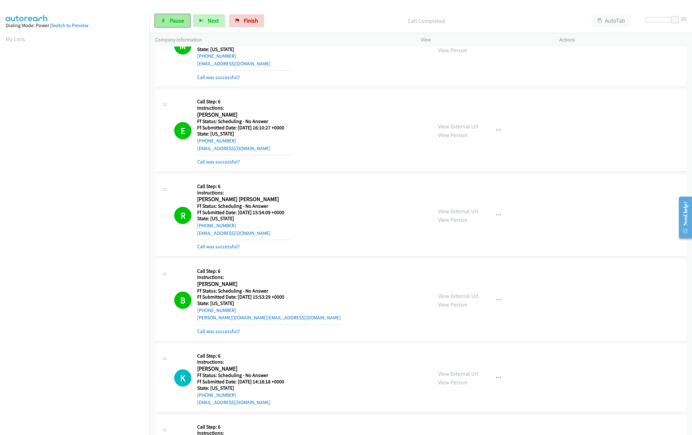
click at [178, 24] on link "Pause" at bounding box center [172, 20] width 35 height 13
drag, startPoint x: 263, startPoint y: 27, endPoint x: 376, endPoint y: 30, distance: 113.2
click at [263, 27] on link "Finish" at bounding box center [256, 20] width 35 height 13
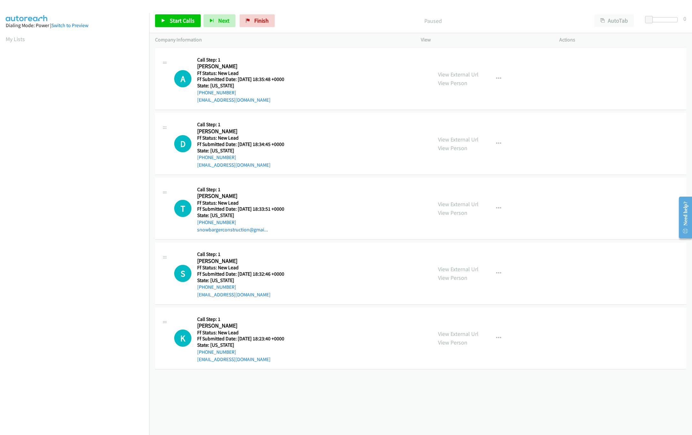
click at [473, 143] on div "View External Url View Person" at bounding box center [458, 143] width 40 height 17
click at [469, 136] on link "View External Url" at bounding box center [458, 139] width 40 height 7
click at [459, 71] on link "View External Url" at bounding box center [458, 74] width 40 height 7
click at [177, 22] on span "Start Calls" at bounding box center [182, 20] width 25 height 7
click at [668, 18] on div at bounding box center [662, 19] width 29 height 5
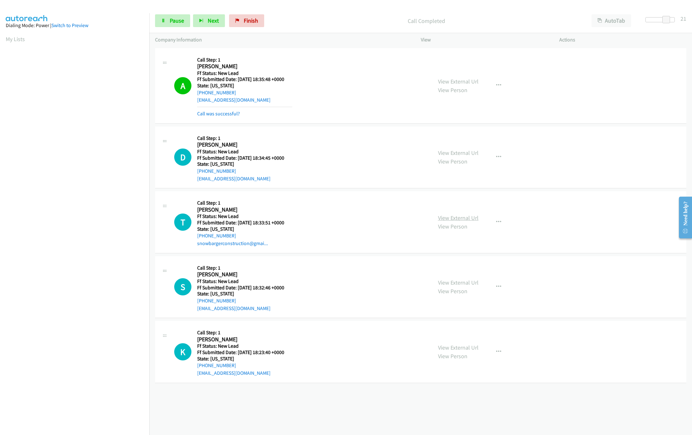
click at [444, 216] on link "View External Url" at bounding box center [458, 217] width 40 height 7
drag, startPoint x: 663, startPoint y: 19, endPoint x: 651, endPoint y: 20, distance: 12.5
click at [654, 19] on span at bounding box center [658, 20] width 8 height 8
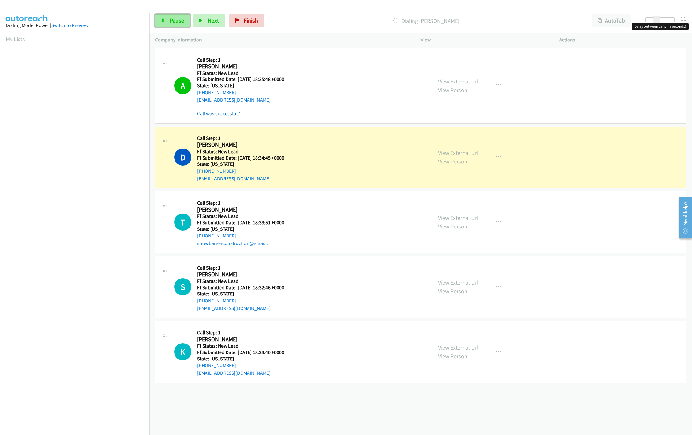
click at [170, 19] on span "Pause" at bounding box center [177, 20] width 14 height 7
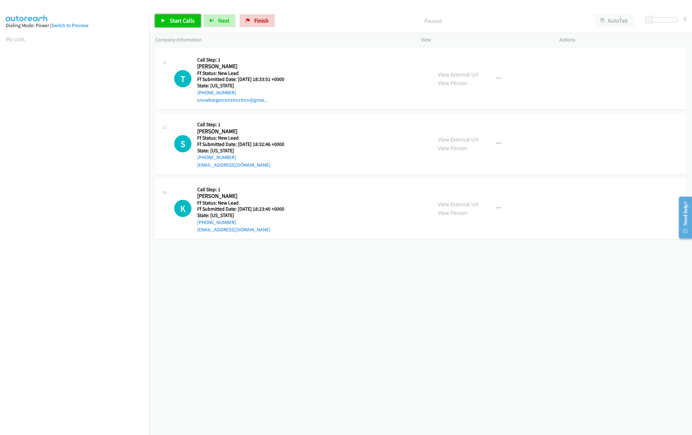
click at [168, 21] on link "Start Calls" at bounding box center [178, 20] width 46 height 13
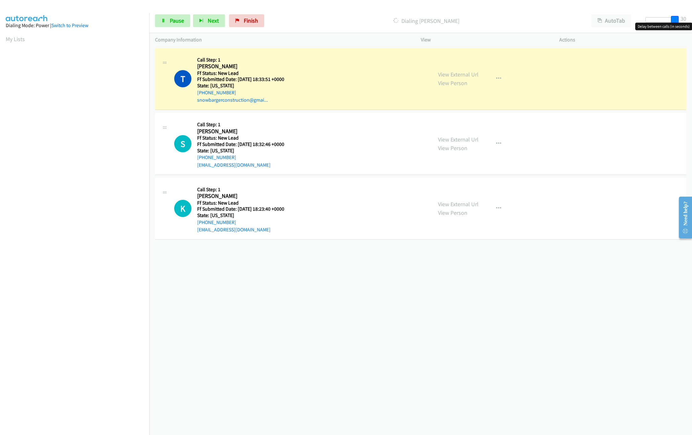
drag, startPoint x: 648, startPoint y: 21, endPoint x: 694, endPoint y: 18, distance: 46.6
click at [691, 18] on html "Start Calls Pause Next Finish Dialing [PERSON_NAME] AutoTab AutoTab 30 Company …" at bounding box center [346, 15] width 692 height 30
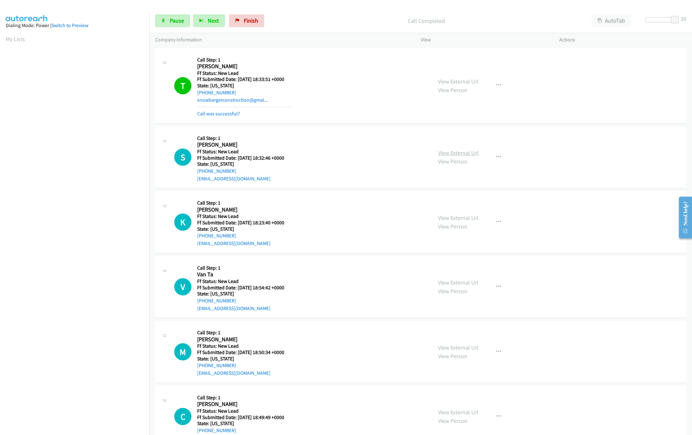
click at [445, 151] on link "View External Url" at bounding box center [458, 152] width 40 height 7
click at [360, 151] on div "S Callback Scheduled Call Step: 1 [PERSON_NAME] America/New_York Ff Status: New…" at bounding box center [300, 157] width 252 height 50
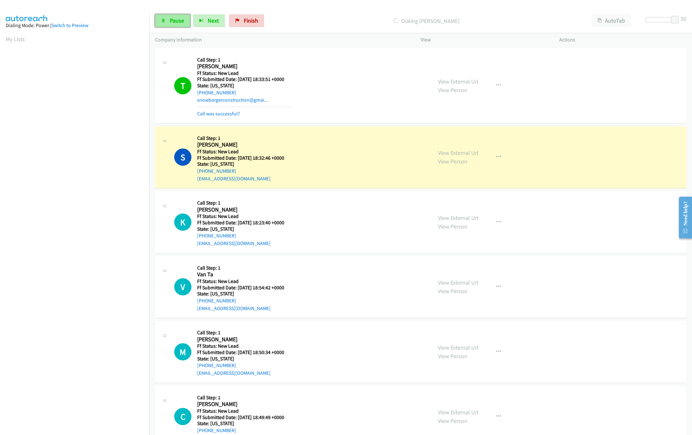
click at [168, 15] on link "Pause" at bounding box center [172, 20] width 35 height 13
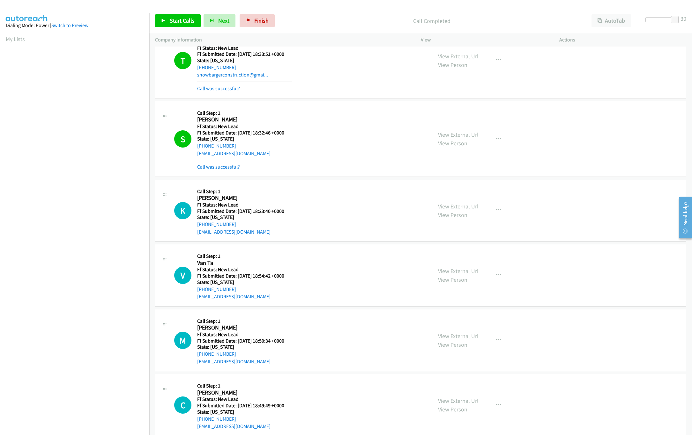
scroll to position [39, 0]
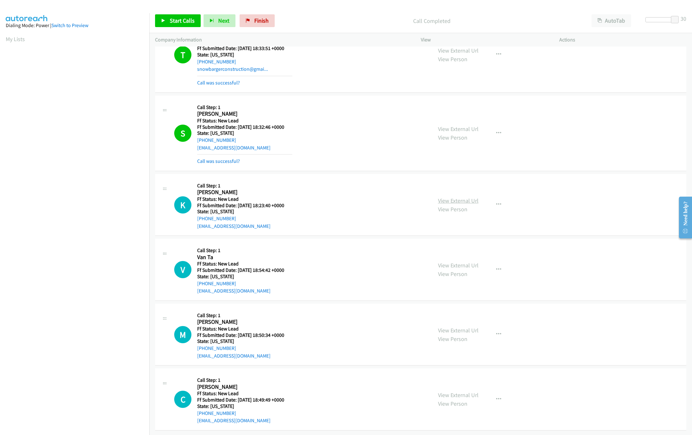
click at [464, 197] on link "View External Url" at bounding box center [458, 200] width 40 height 7
click at [457, 262] on link "View External Url" at bounding box center [458, 265] width 40 height 7
click at [654, 24] on div at bounding box center [659, 22] width 41 height 10
click at [654, 21] on div at bounding box center [659, 19] width 29 height 5
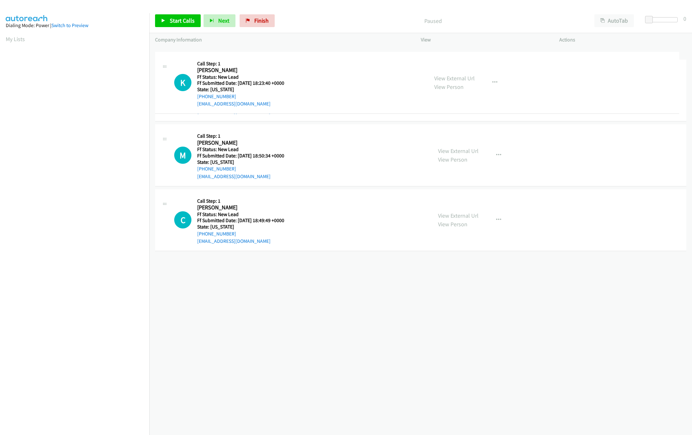
drag, startPoint x: 265, startPoint y: 261, endPoint x: 301, endPoint y: 31, distance: 233.6
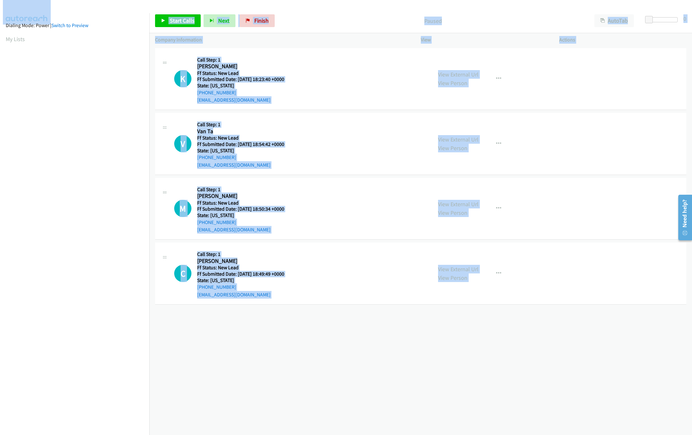
click at [172, 10] on main "Start Calls Pause Next Finish Paused AutoTab AutoTab 0 Company Information Info…" at bounding box center [346, 15] width 692 height 30
click at [172, 17] on link "Start Calls" at bounding box center [178, 20] width 46 height 13
drag, startPoint x: 258, startPoint y: 363, endPoint x: 225, endPoint y: 339, distance: 41.7
click at [258, 363] on div "+1 415-964-1034 Call failed - Please reload the list and try again The Callbar …" at bounding box center [420, 241] width 542 height 389
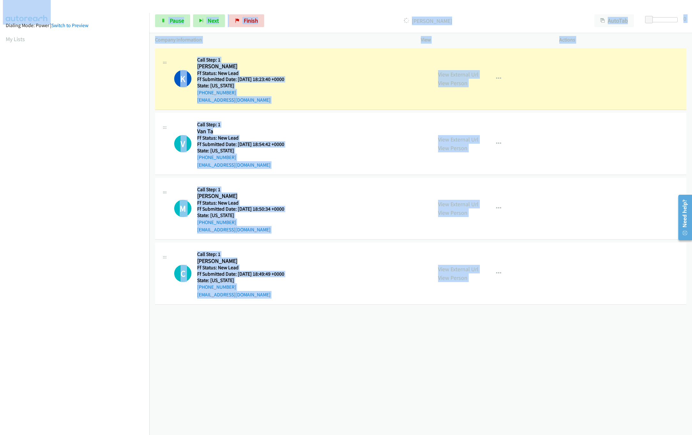
click at [328, 356] on div "+1 415-964-1034 Call failed - Please reload the list and try again The Callbar …" at bounding box center [420, 241] width 542 height 389
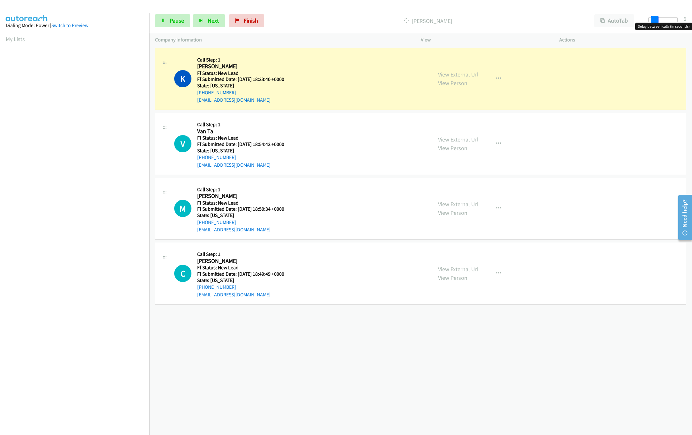
drag, startPoint x: 652, startPoint y: 21, endPoint x: 657, endPoint y: 20, distance: 4.3
click at [657, 20] on span at bounding box center [654, 20] width 8 height 8
click at [650, 19] on span at bounding box center [653, 20] width 8 height 8
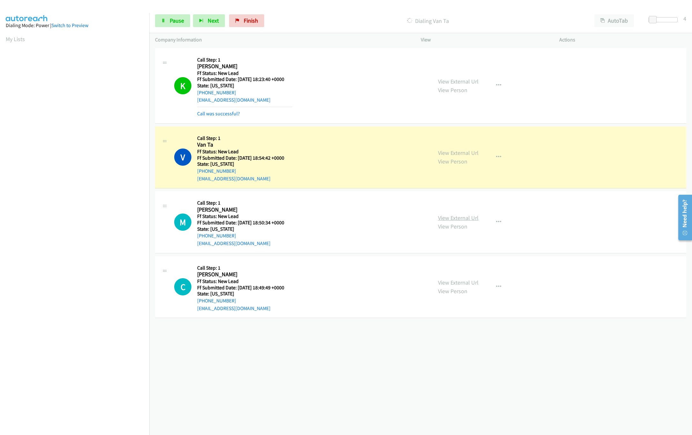
click at [453, 217] on link "View External Url" at bounding box center [458, 217] width 40 height 7
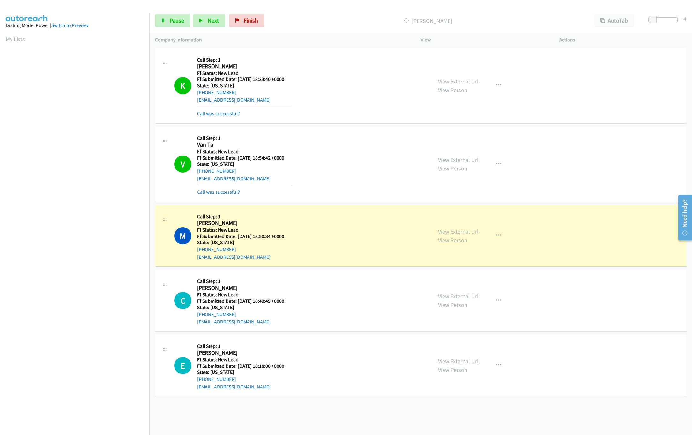
click at [456, 362] on link "View External Url" at bounding box center [458, 361] width 40 height 7
click at [456, 296] on link "View External Url" at bounding box center [458, 296] width 40 height 7
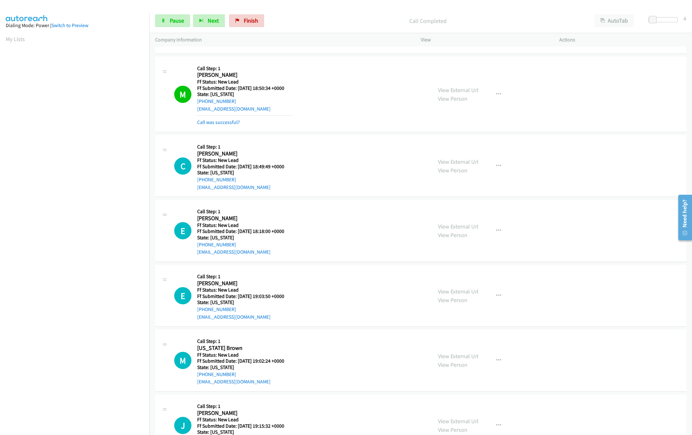
scroll to position [183, 0]
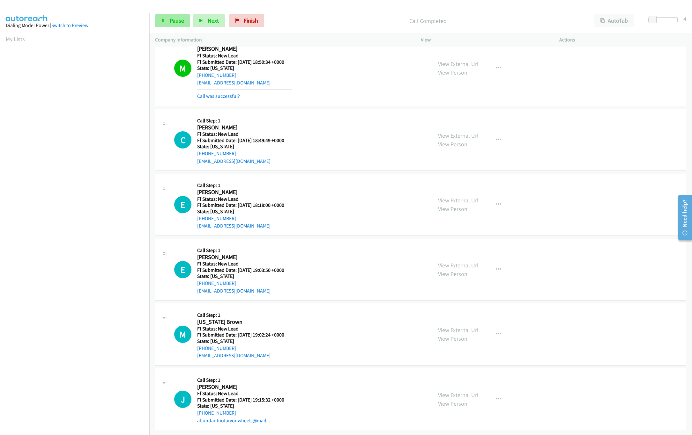
drag, startPoint x: 181, startPoint y: 14, endPoint x: 181, endPoint y: 18, distance: 3.8
click at [181, 14] on div "Start Calls Pause Next Finish Call Completed AutoTab AutoTab 4" at bounding box center [420, 21] width 542 height 25
click at [180, 19] on span "Pause" at bounding box center [177, 20] width 14 height 7
drag, startPoint x: 259, startPoint y: 21, endPoint x: 372, endPoint y: 37, distance: 114.9
click at [259, 21] on span "Finish" at bounding box center [261, 20] width 14 height 7
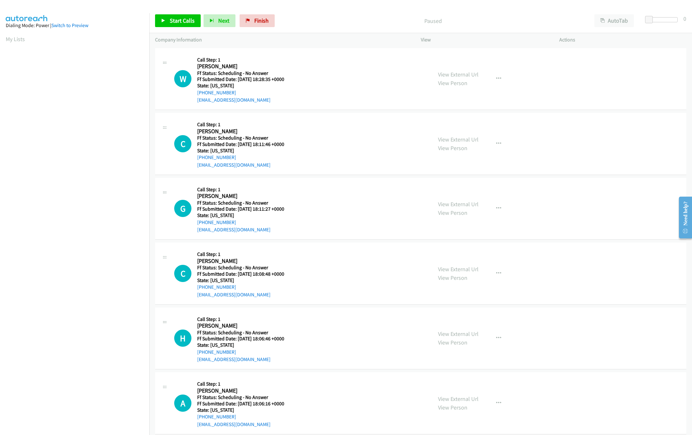
click at [318, 11] on div "Start Calls Pause Next Finish Paused AutoTab AutoTab 0" at bounding box center [420, 21] width 542 height 25
click at [171, 21] on span "Start Calls" at bounding box center [182, 20] width 25 height 7
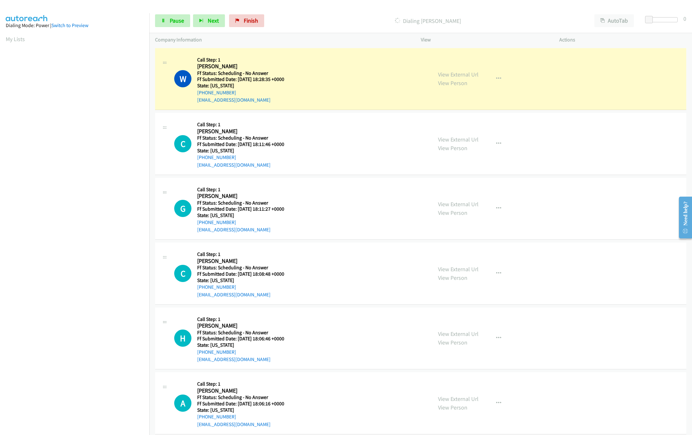
click at [384, 74] on div "W Callback Scheduled Call Step: 1 Wrennie E West America/Los_Angeles Ff Status:…" at bounding box center [300, 79] width 252 height 50
click at [445, 74] on link "View External Url" at bounding box center [458, 74] width 40 height 7
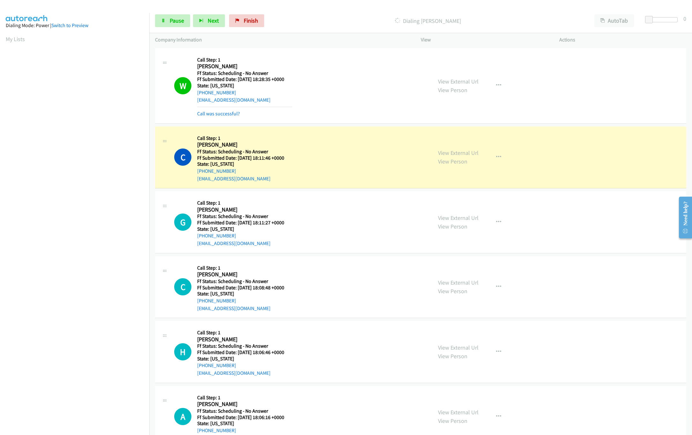
click at [474, 154] on div "View External Url View Person View External Url Email Schedule/Manage Callback …" at bounding box center [504, 157] width 144 height 50
click at [462, 154] on link "View External Url" at bounding box center [458, 152] width 40 height 7
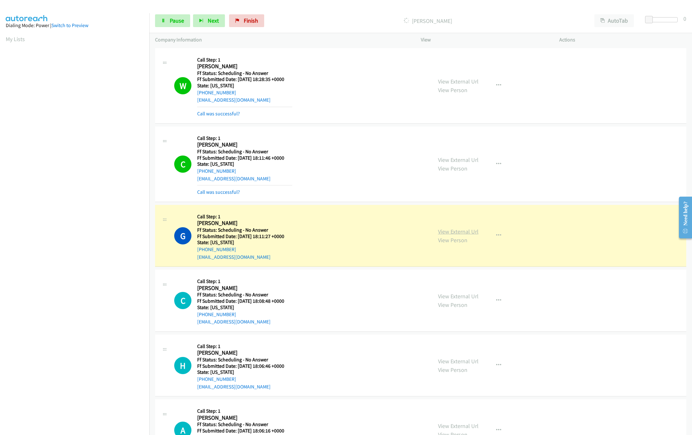
click at [443, 233] on link "View External Url" at bounding box center [458, 231] width 40 height 7
click at [170, 20] on span "Pause" at bounding box center [177, 20] width 14 height 7
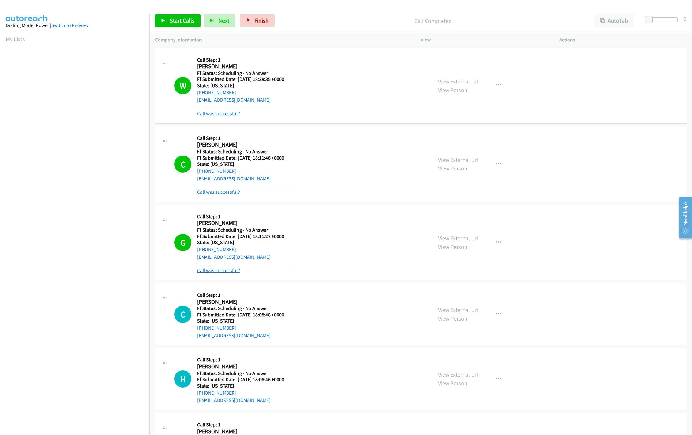
click at [226, 270] on link "Call was successful?" at bounding box center [218, 271] width 43 height 6
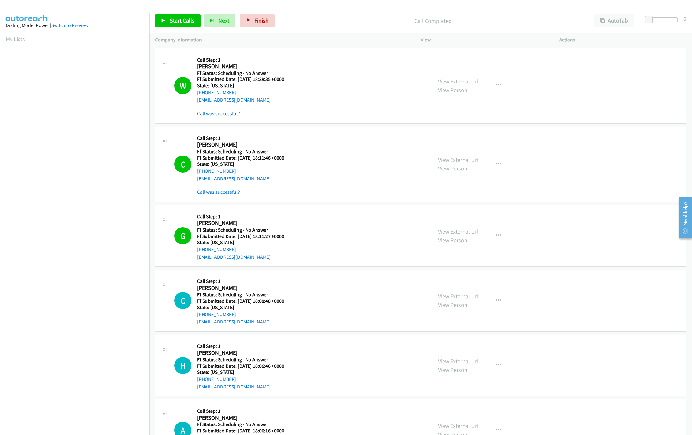
click at [223, 188] on mb0 "Call was successful?" at bounding box center [244, 190] width 95 height 11
click at [223, 194] on link "Call was successful?" at bounding box center [218, 192] width 43 height 6
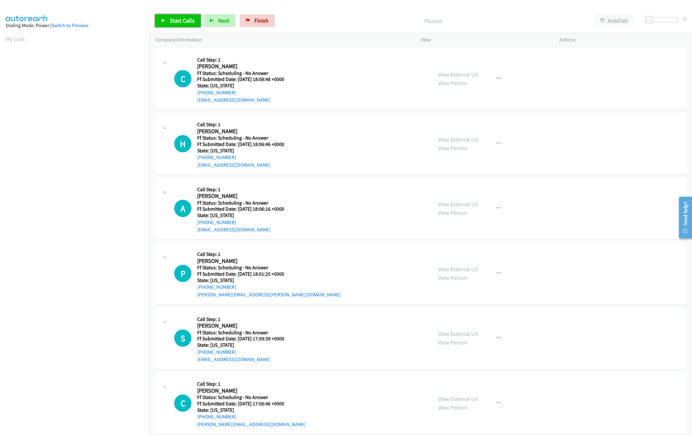
click at [192, 22] on span "Start Calls" at bounding box center [182, 20] width 25 height 7
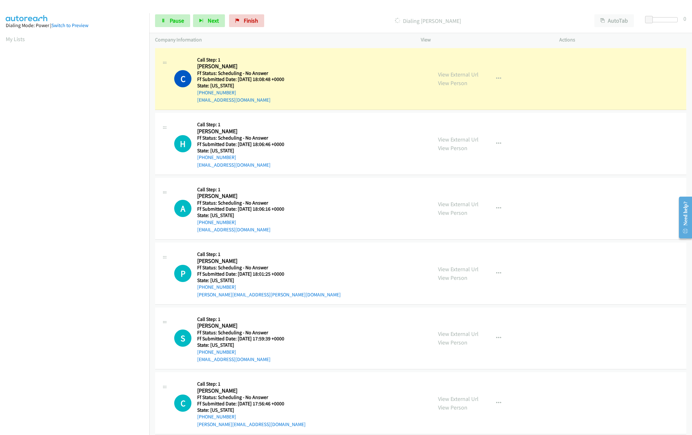
drag, startPoint x: 312, startPoint y: 62, endPoint x: 332, endPoint y: 70, distance: 21.5
click at [316, 63] on div "C Callback Scheduled Call Step: 1 [PERSON_NAME] America/[GEOGRAPHIC_DATA] Ff St…" at bounding box center [300, 79] width 252 height 50
click at [452, 74] on link "View External Url" at bounding box center [458, 74] width 40 height 7
click at [459, 137] on link "View External Url" at bounding box center [458, 139] width 40 height 7
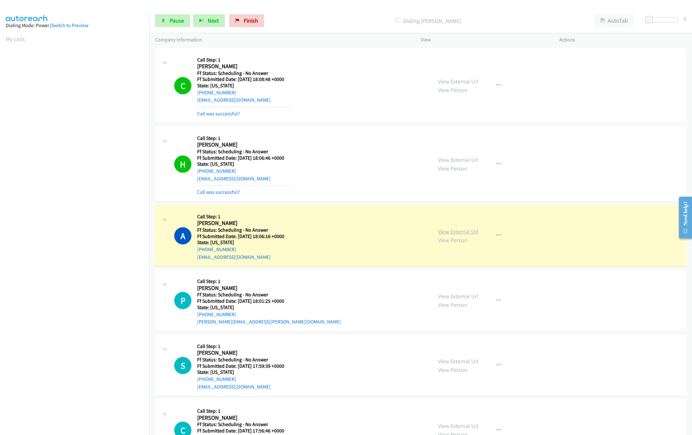
click at [461, 232] on link "View External Url" at bounding box center [458, 231] width 40 height 7
click at [330, 233] on div "A Callback Scheduled Call Step: 1 Alicia George America/New_York Ff Status: Sch…" at bounding box center [300, 236] width 252 height 50
click at [459, 297] on link "View External Url" at bounding box center [458, 296] width 40 height 7
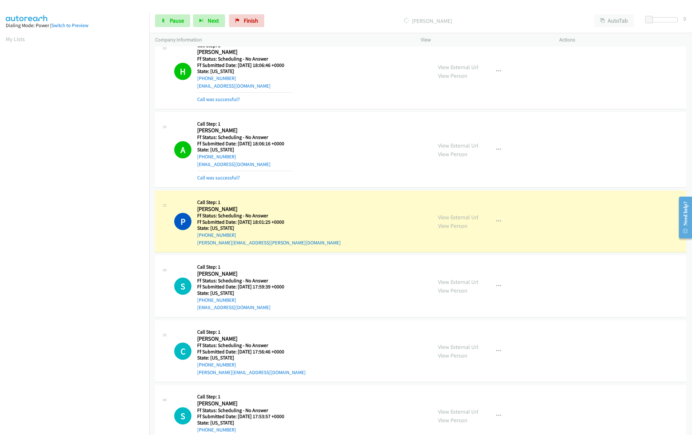
scroll to position [128, 0]
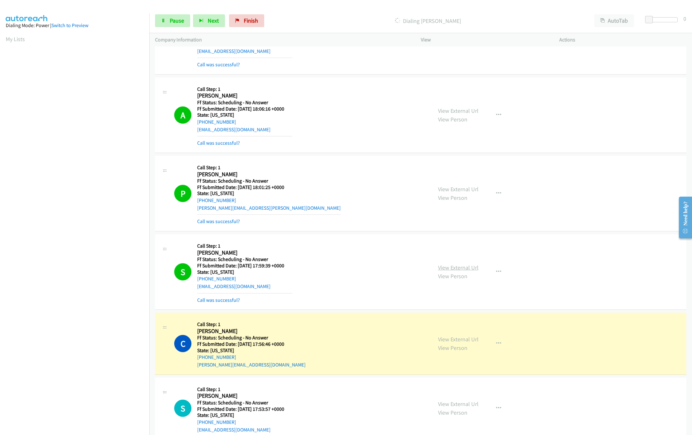
click at [463, 268] on link "View External Url" at bounding box center [458, 267] width 40 height 7
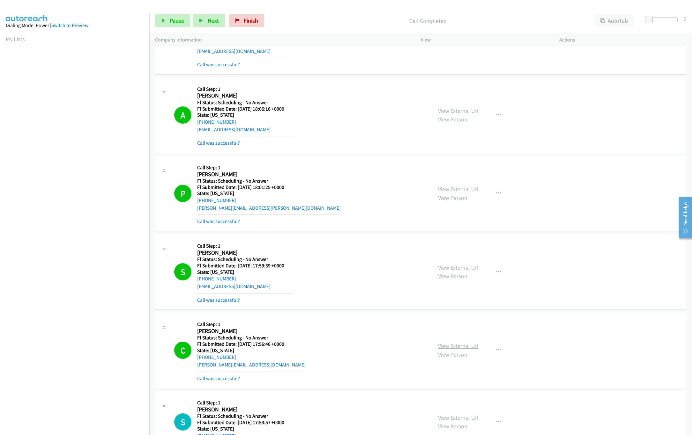
click at [439, 347] on link "View External Url" at bounding box center [458, 345] width 40 height 7
drag, startPoint x: 649, startPoint y: 18, endPoint x: 690, endPoint y: 24, distance: 41.7
click at [690, 24] on body "Start Calls Pause Next Finish Dialing Lynn Foegen AutoTab AutoTab 30 Company In…" at bounding box center [346, 15] width 692 height 30
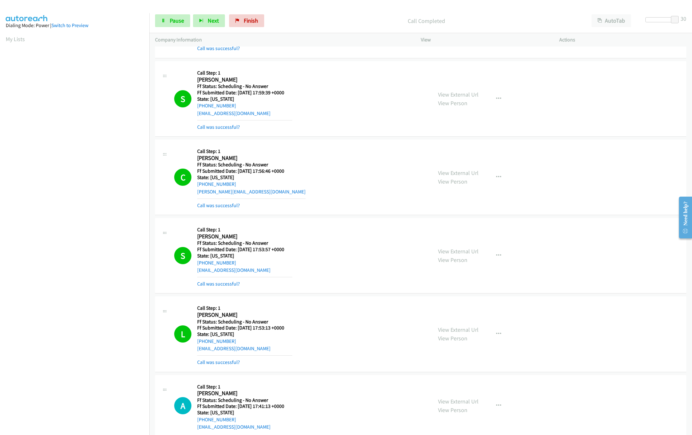
scroll to position [319, 0]
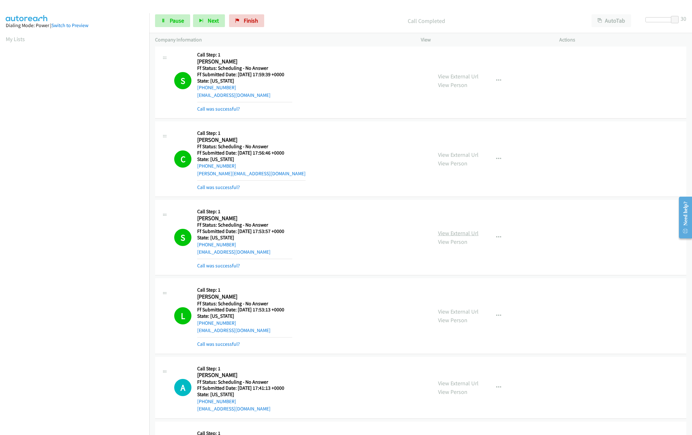
click at [456, 234] on link "View External Url" at bounding box center [458, 233] width 40 height 7
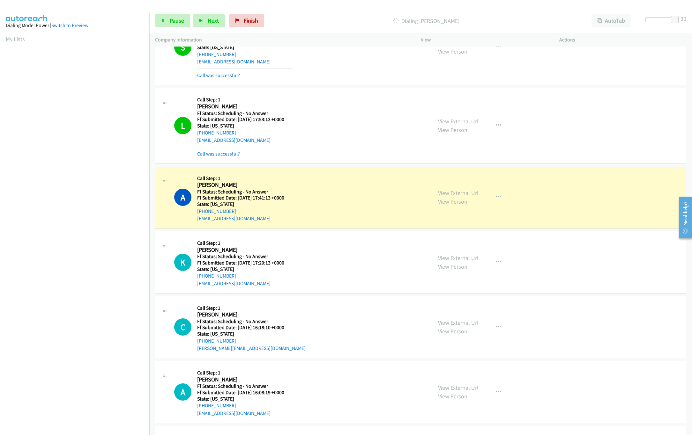
scroll to position [510, 0]
click at [443, 120] on link "View External Url" at bounding box center [458, 120] width 40 height 7
click at [461, 193] on link "View External Url" at bounding box center [458, 191] width 40 height 7
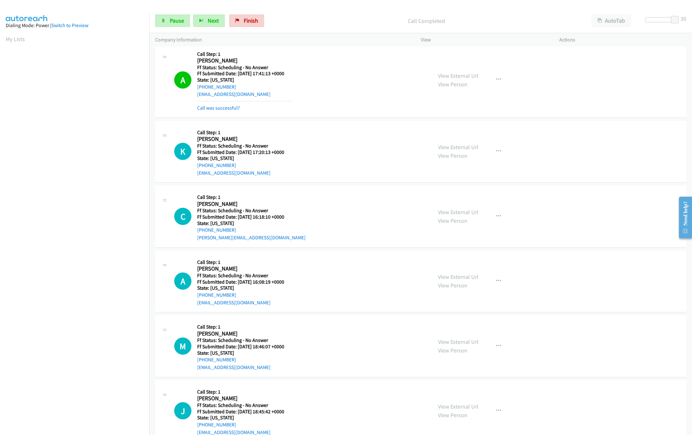
scroll to position [637, 0]
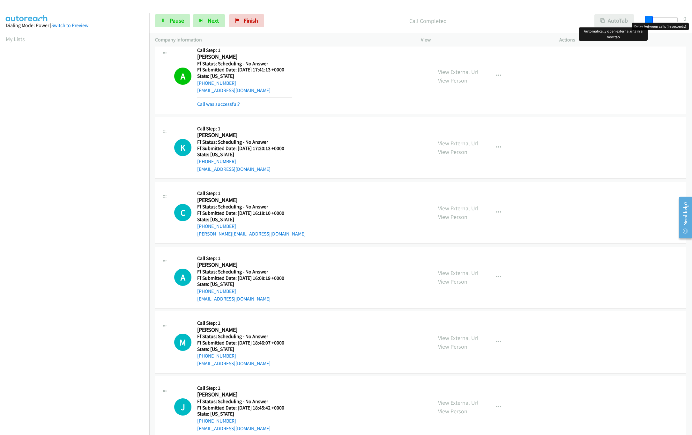
drag, startPoint x: 674, startPoint y: 18, endPoint x: 624, endPoint y: 21, distance: 50.8
click at [624, 21] on div "Start Calls Pause Next Finish Call Completed AutoTab AutoTab 0" at bounding box center [420, 21] width 542 height 25
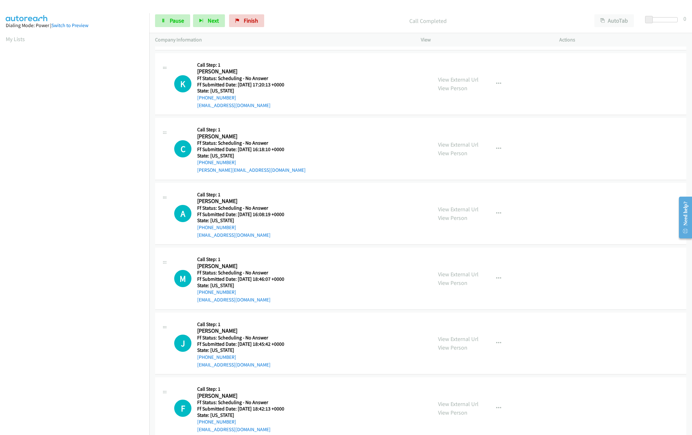
scroll to position [701, 0]
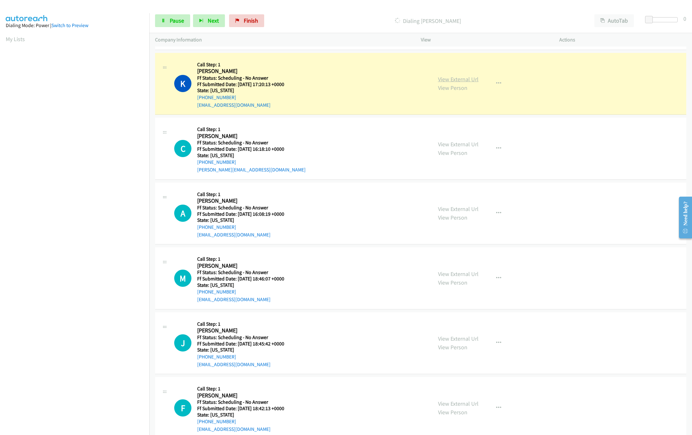
click at [471, 82] on link "View External Url" at bounding box center [458, 79] width 40 height 7
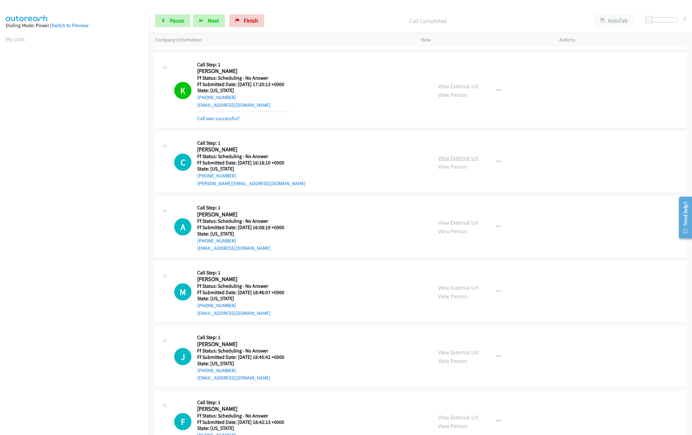
click at [470, 162] on link "View External Url" at bounding box center [458, 157] width 40 height 7
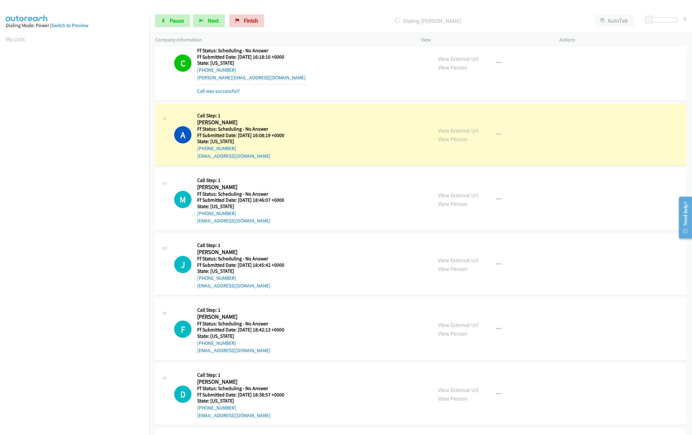
scroll to position [829, 0]
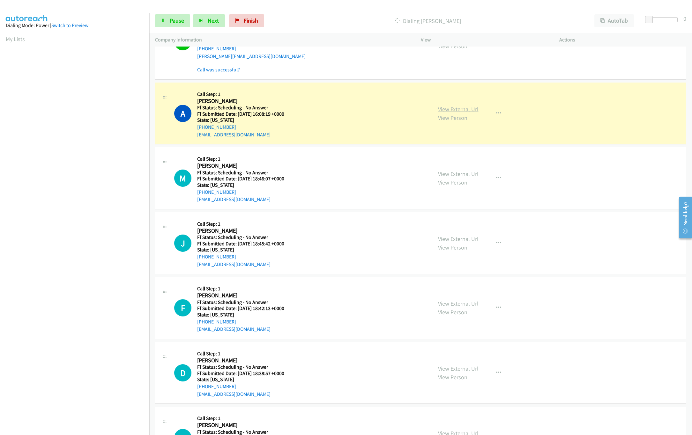
click at [457, 113] on link "View External Url" at bounding box center [458, 109] width 40 height 7
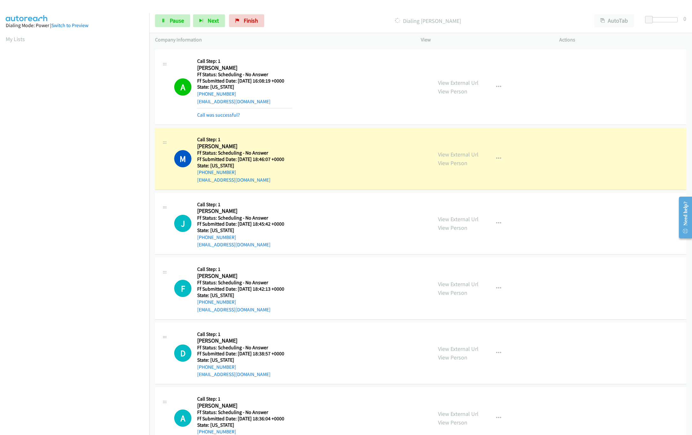
scroll to position [893, 0]
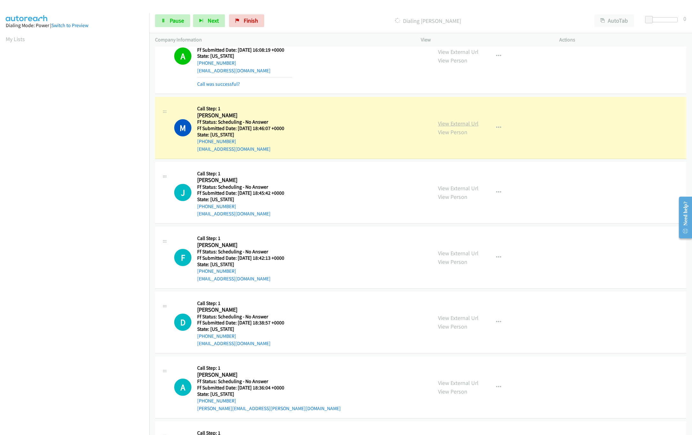
click at [458, 126] on link "View External Url" at bounding box center [458, 123] width 40 height 7
click at [458, 257] on link "View External Url" at bounding box center [458, 253] width 40 height 7
click at [458, 192] on link "View External Url" at bounding box center [458, 188] width 40 height 7
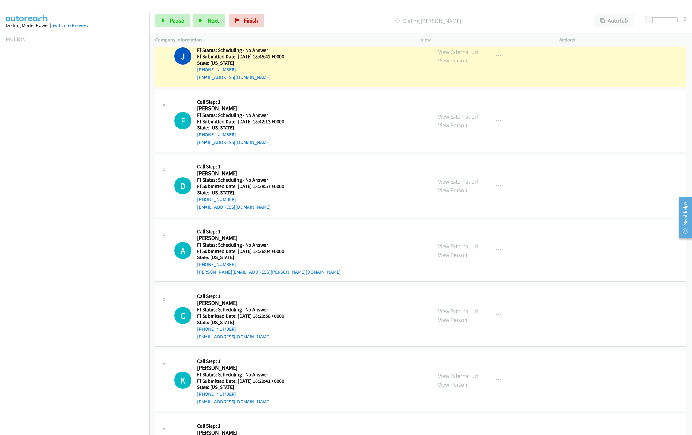
scroll to position [1084, 0]
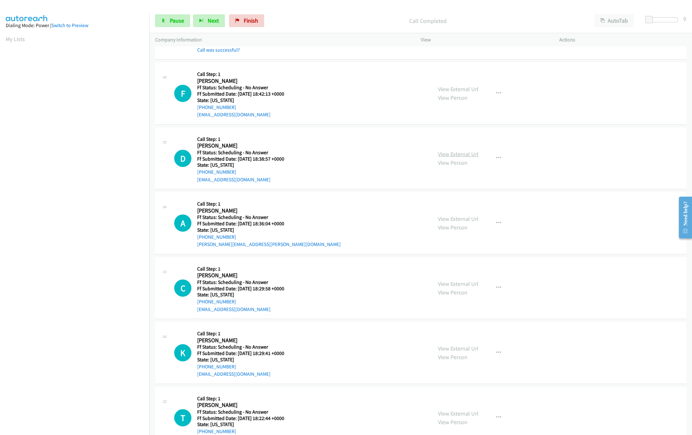
click at [446, 158] on link "View External Url" at bounding box center [458, 153] width 40 height 7
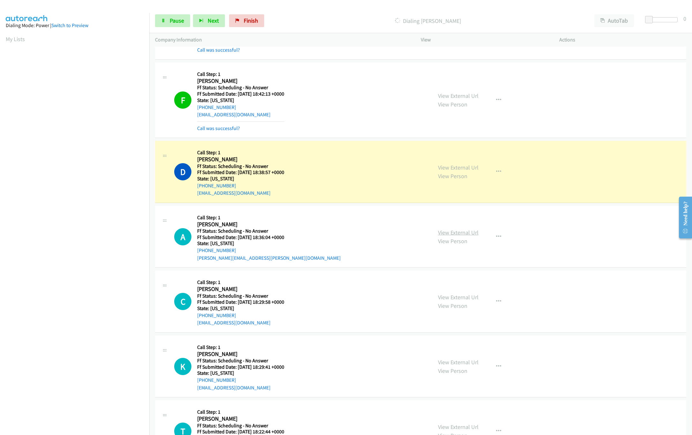
click at [466, 236] on link "View External Url" at bounding box center [458, 232] width 40 height 7
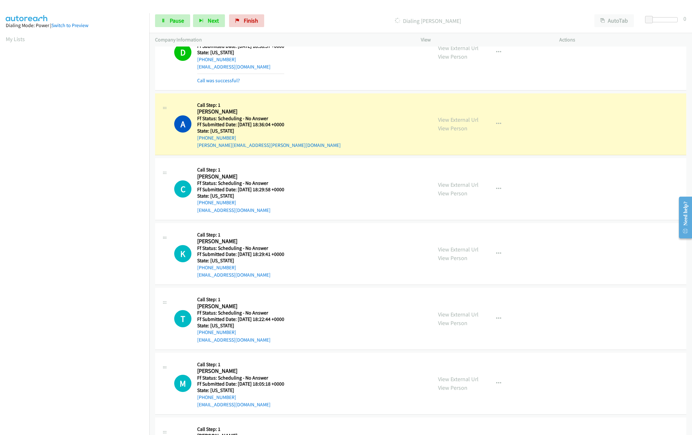
scroll to position [1211, 0]
click at [452, 187] on link "View External Url" at bounding box center [458, 183] width 40 height 7
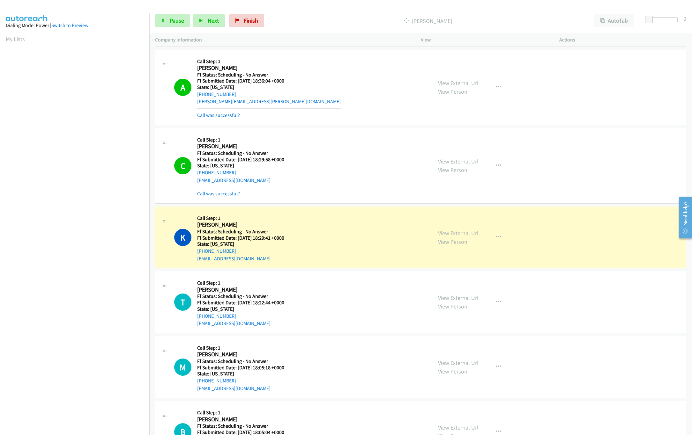
scroll to position [1275, 0]
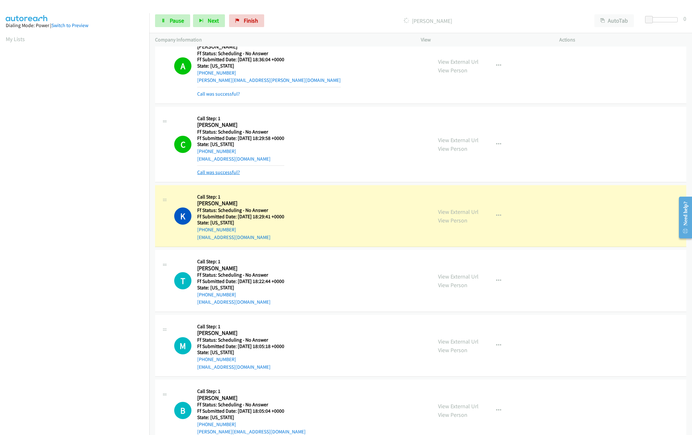
click at [215, 175] on link "Call was successful?" at bounding box center [218, 172] width 43 height 6
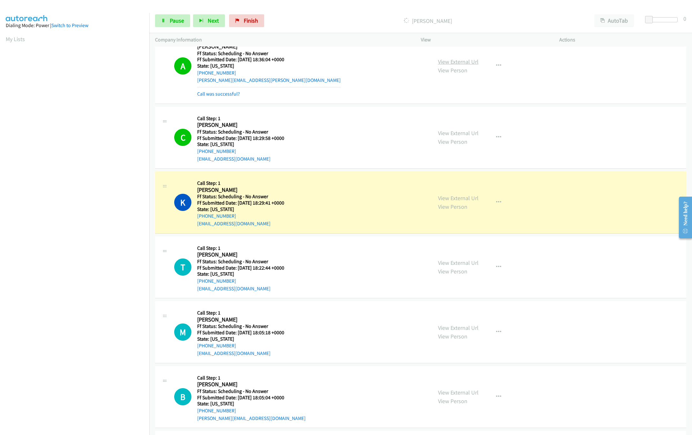
click at [458, 62] on link "View External Url" at bounding box center [458, 61] width 40 height 7
click at [306, 194] on div "K Callback Scheduled Call Step: 1 Keith Fortenberry America/Chicago Ff Status: …" at bounding box center [300, 202] width 252 height 50
click at [459, 202] on link "View External Url" at bounding box center [458, 197] width 40 height 7
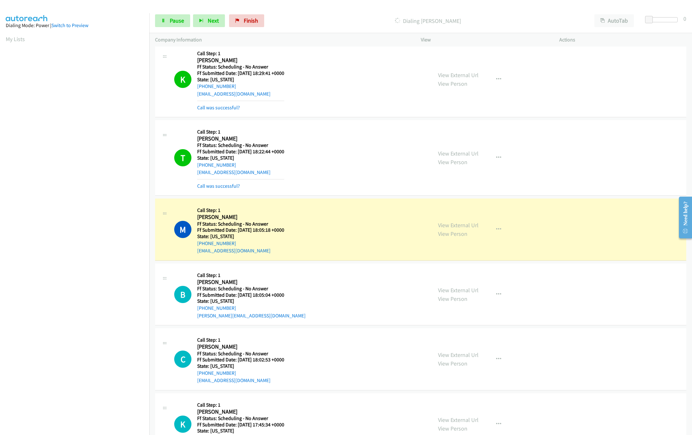
scroll to position [1339, 0]
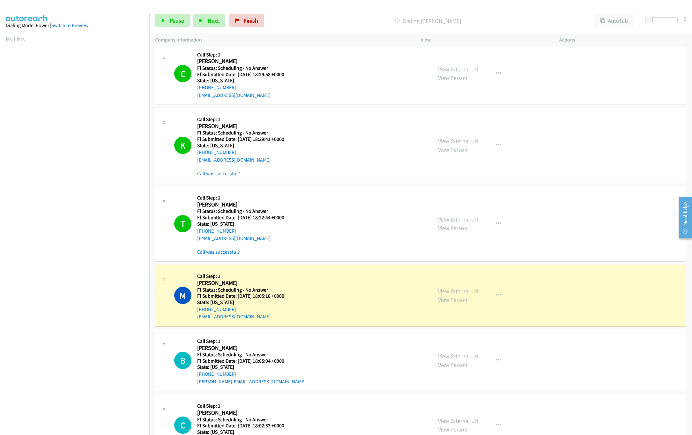
click at [332, 150] on div "K Callback Scheduled Call Step: 1 Keith Fortenberry America/Chicago Ff Status: …" at bounding box center [300, 146] width 252 height 64
click at [448, 221] on link "View External Url" at bounding box center [458, 219] width 40 height 7
click at [451, 292] on div "View External Url View Person View External Url Email Schedule/Manage Callback …" at bounding box center [504, 295] width 144 height 50
click at [451, 295] on link "View External Url" at bounding box center [458, 291] width 40 height 7
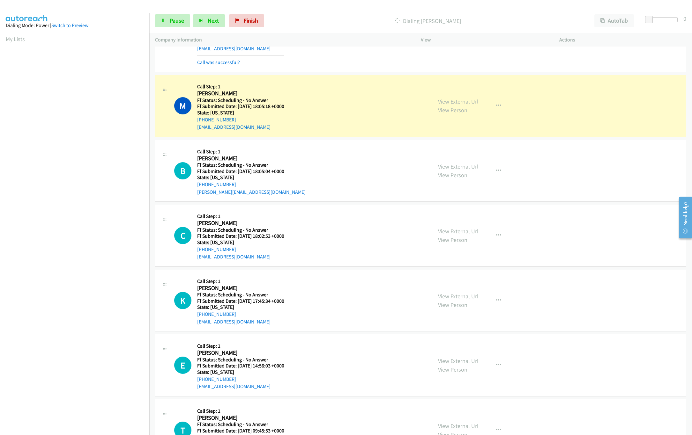
scroll to position [1530, 0]
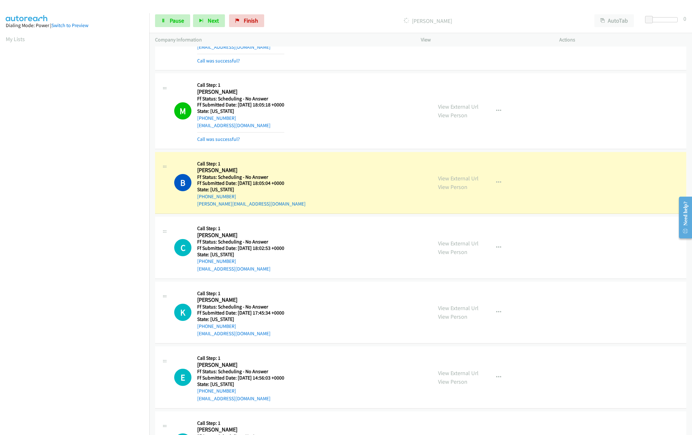
click at [443, 179] on div "View External Url View Person View External Url Email Schedule/Manage Callback …" at bounding box center [504, 183] width 144 height 50
click at [444, 182] on link "View External Url" at bounding box center [458, 178] width 40 height 7
click at [459, 247] on link "View External Url" at bounding box center [458, 243] width 40 height 7
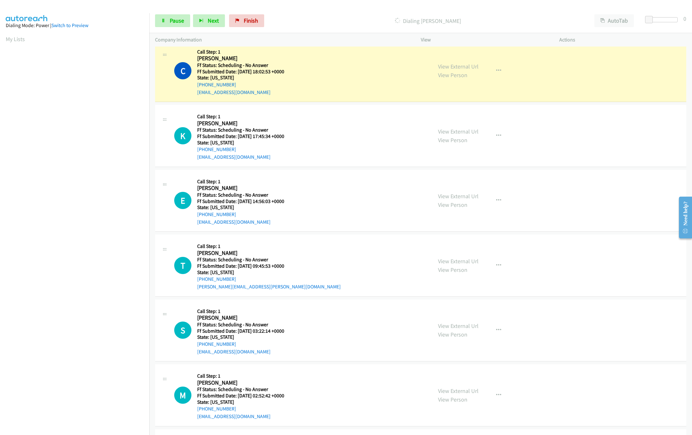
scroll to position [1722, 0]
click at [444, 134] on link "View External Url" at bounding box center [458, 130] width 40 height 7
drag, startPoint x: 653, startPoint y: 18, endPoint x: 719, endPoint y: 18, distance: 66.0
click at [691, 18] on html "Start Calls Pause Next Finish Dialing Charles Collins AutoTab AutoTab 1 Company…" at bounding box center [346, 15] width 692 height 30
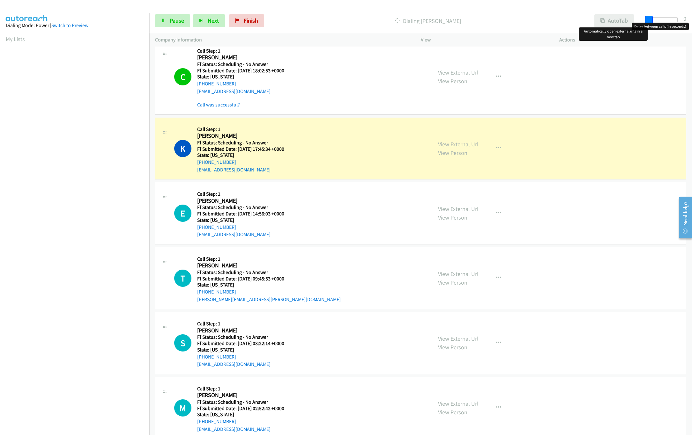
drag, startPoint x: 676, startPoint y: 18, endPoint x: 607, endPoint y: 18, distance: 68.9
click at [607, 18] on div "Start Calls Pause Next Finish Dialing Konda Reddy AutoTab AutoTab 0" at bounding box center [420, 21] width 542 height 25
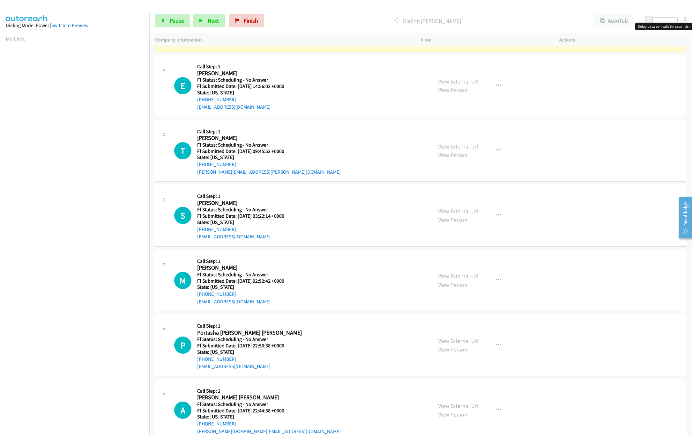
scroll to position [1785, 0]
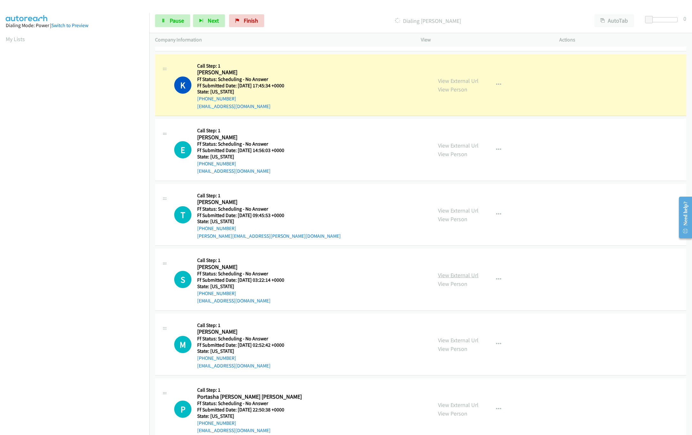
click at [451, 279] on link "View External Url" at bounding box center [458, 275] width 40 height 7
click at [465, 214] on link "View External Url" at bounding box center [458, 210] width 40 height 7
click at [467, 149] on link "View External Url" at bounding box center [458, 145] width 40 height 7
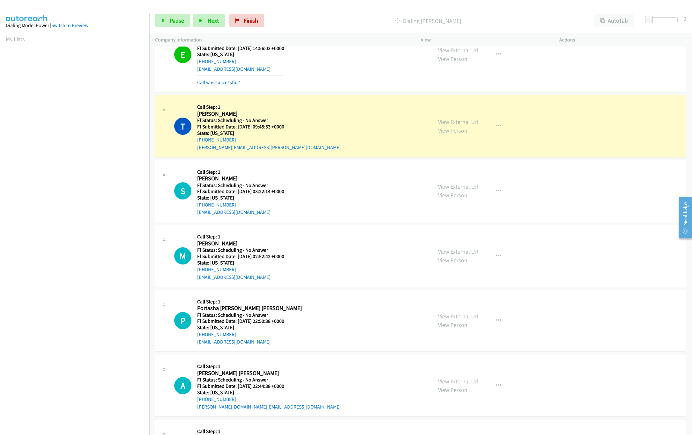
scroll to position [1913, 0]
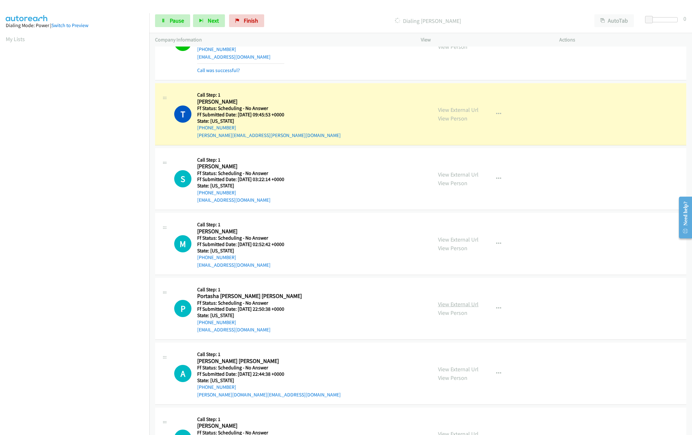
click at [448, 308] on link "View External Url" at bounding box center [458, 304] width 40 height 7
click at [454, 243] on link "View External Url" at bounding box center [458, 239] width 40 height 7
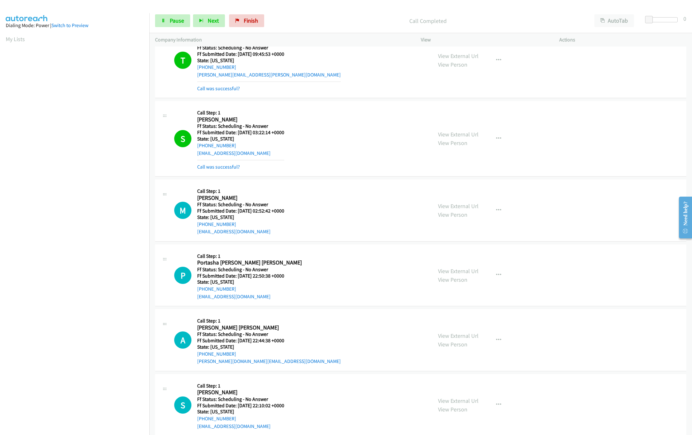
scroll to position [2041, 0]
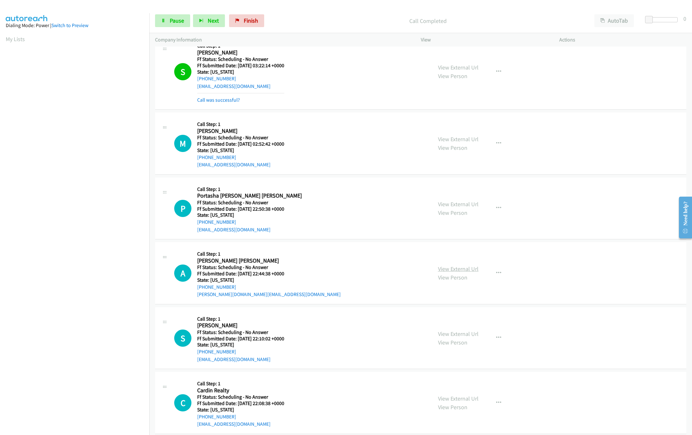
click at [450, 273] on link "View External Url" at bounding box center [458, 268] width 40 height 7
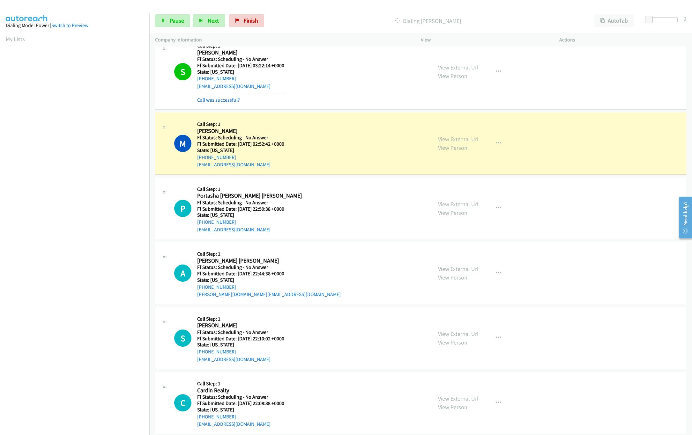
click at [84, 392] on nav "Dialing Mode: Power | Switch to Preview My Lists" at bounding box center [75, 230] width 150 height 435
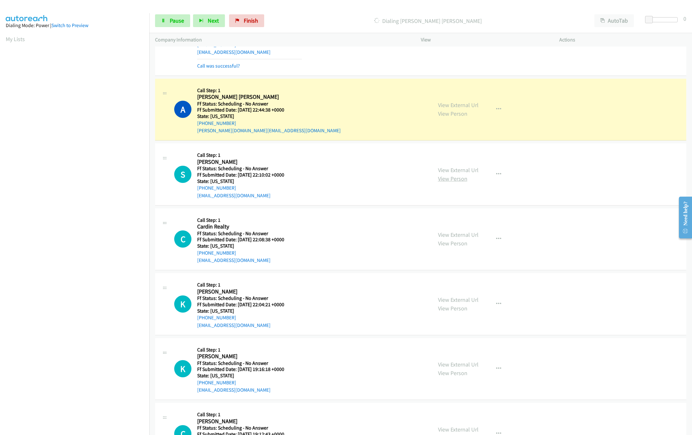
scroll to position [2232, 0]
click at [463, 173] on link "View External Url" at bounding box center [458, 169] width 40 height 7
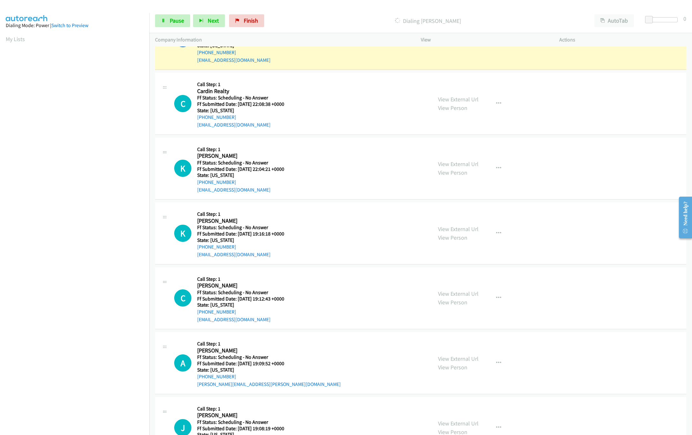
scroll to position [2359, 0]
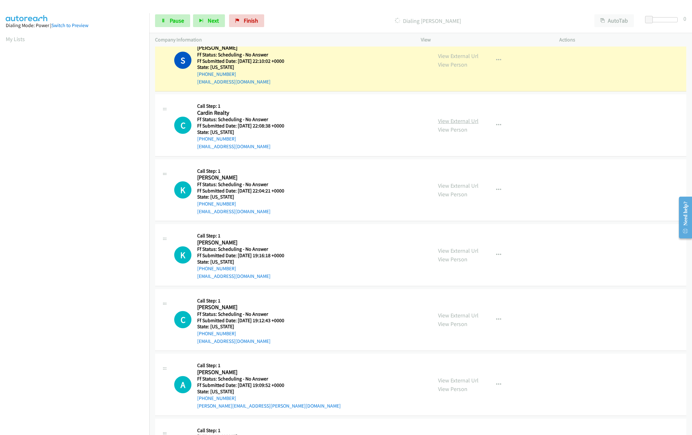
click at [464, 125] on link "View External Url" at bounding box center [458, 120] width 40 height 7
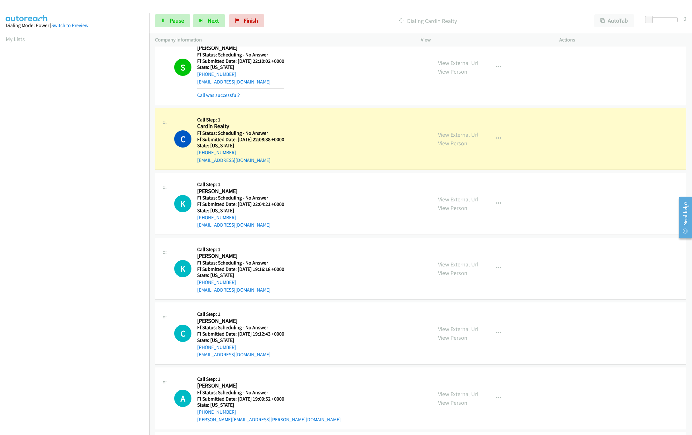
click at [460, 203] on link "View External Url" at bounding box center [458, 199] width 40 height 7
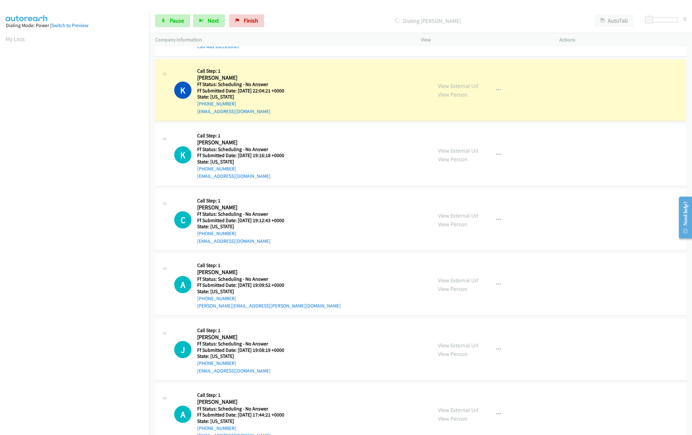
scroll to position [2487, 0]
click at [463, 154] on link "View External Url" at bounding box center [458, 149] width 40 height 7
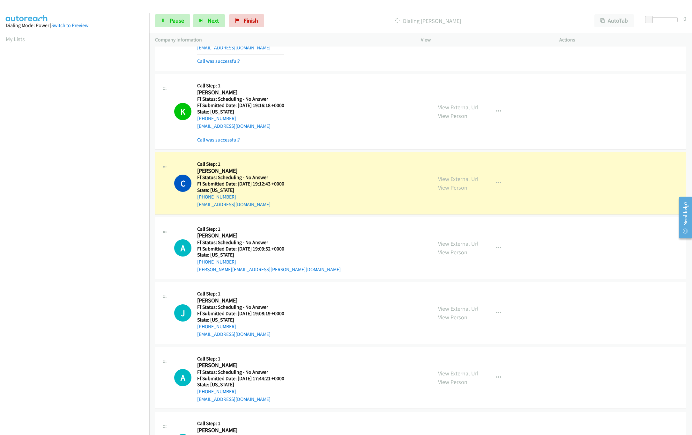
scroll to position [2550, 0]
click at [447, 182] on link "View External Url" at bounding box center [458, 178] width 40 height 7
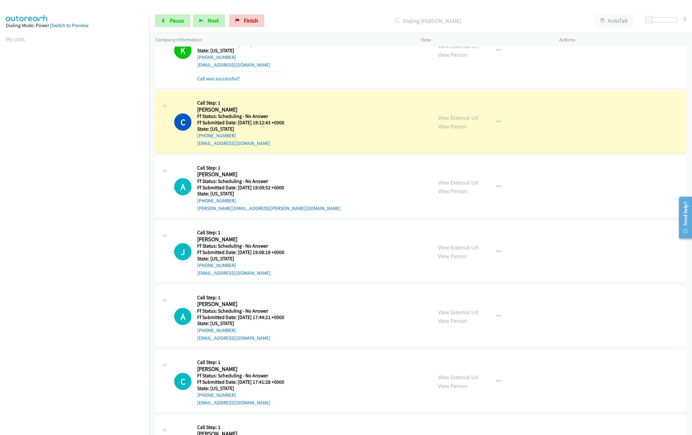
scroll to position [2678, 0]
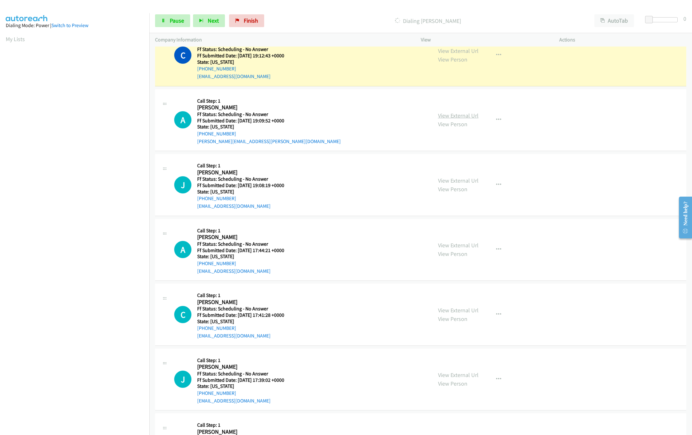
click at [457, 119] on link "View External Url" at bounding box center [458, 115] width 40 height 7
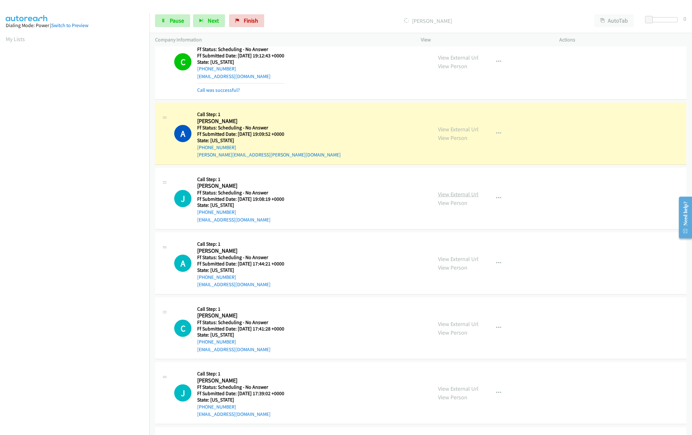
click at [449, 198] on link "View External Url" at bounding box center [458, 194] width 40 height 7
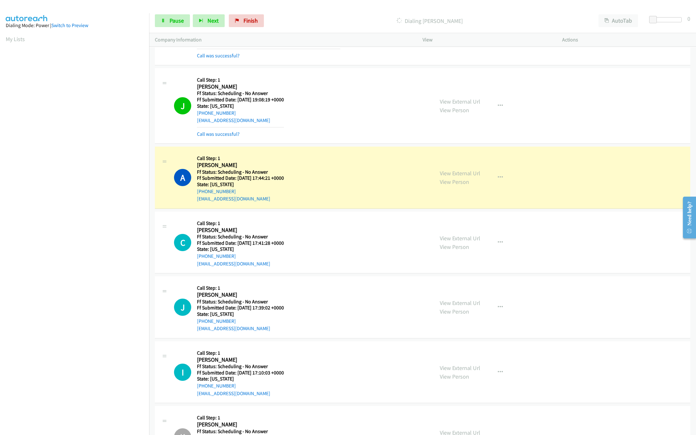
scroll to position [2806, 0]
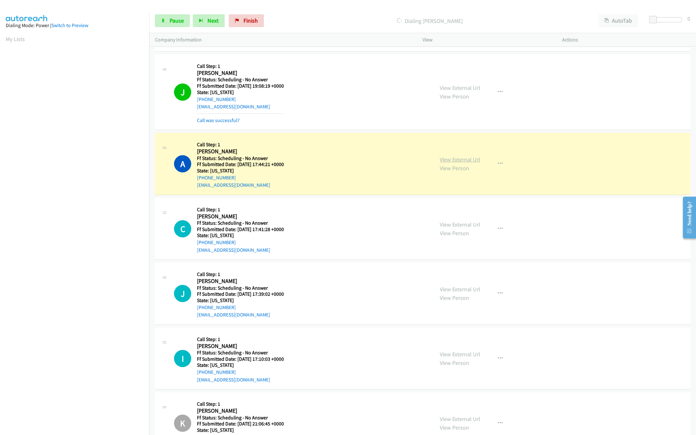
click at [442, 163] on link "View External Url" at bounding box center [460, 159] width 40 height 7
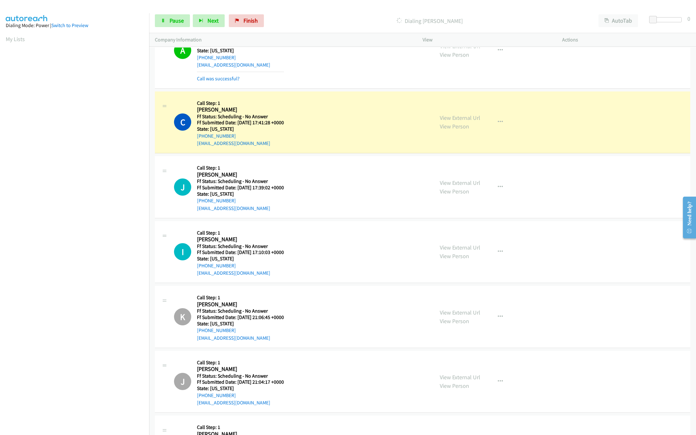
scroll to position [2933, 0]
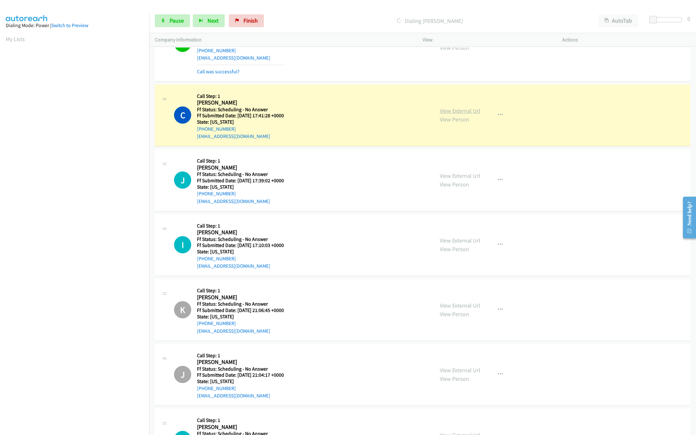
click at [444, 114] on link "View External Url" at bounding box center [460, 110] width 40 height 7
click at [443, 180] on link "View External Url" at bounding box center [460, 175] width 40 height 7
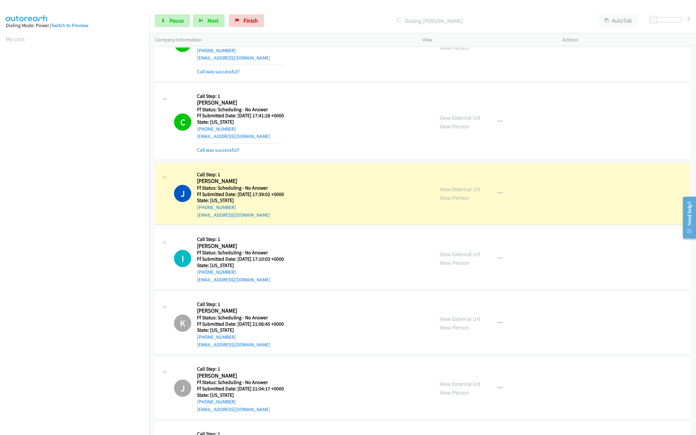
scroll to position [2997, 0]
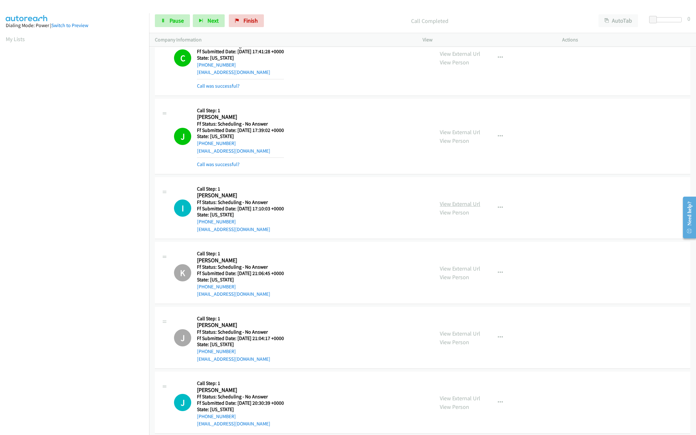
click at [442, 208] on link "View External Url" at bounding box center [460, 203] width 40 height 7
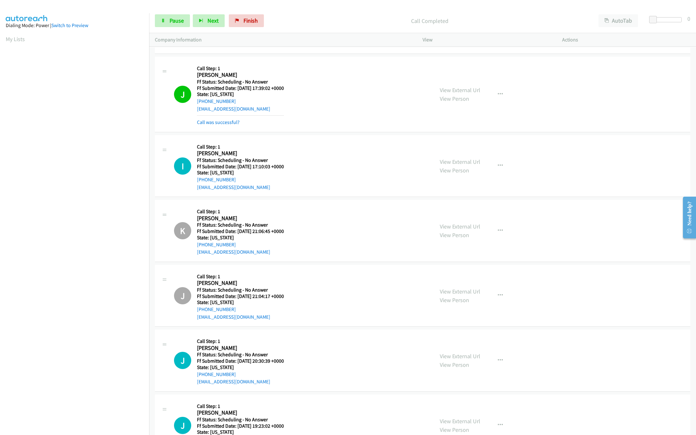
scroll to position [3061, 0]
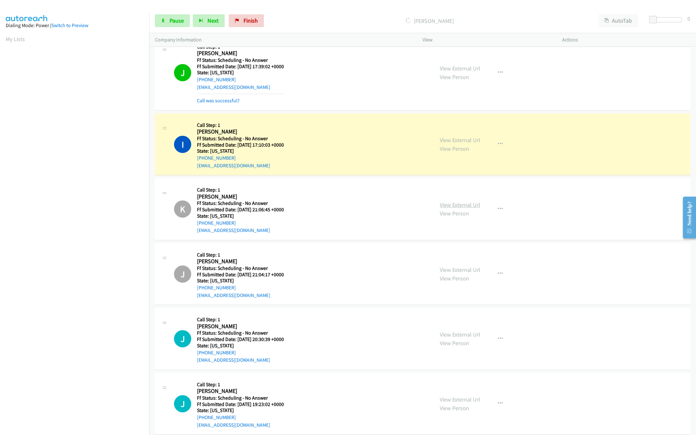
click at [454, 209] on link "View External Url" at bounding box center [460, 204] width 40 height 7
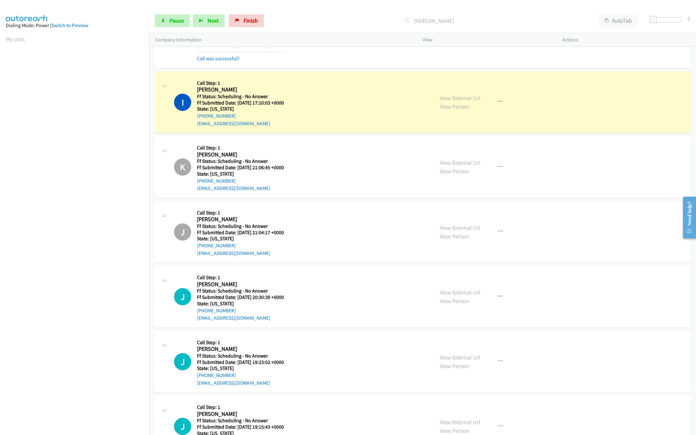
scroll to position [3188, 0]
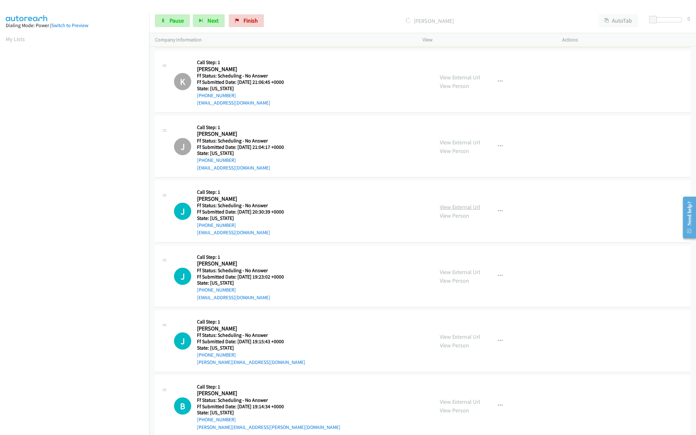
click at [447, 211] on link "View External Url" at bounding box center [460, 206] width 40 height 7
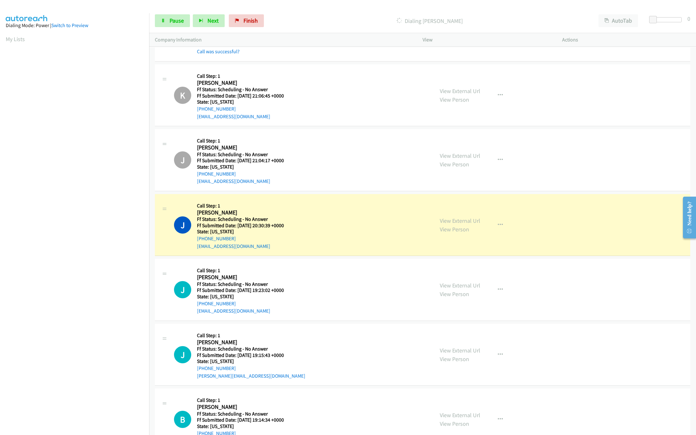
click at [400, 249] on div "J Callback Scheduled Call Step: 1 Jennifer Crone America/Los_Angeles Ff Status:…" at bounding box center [301, 225] width 254 height 50
click at [449, 224] on link "View External Url" at bounding box center [460, 220] width 40 height 7
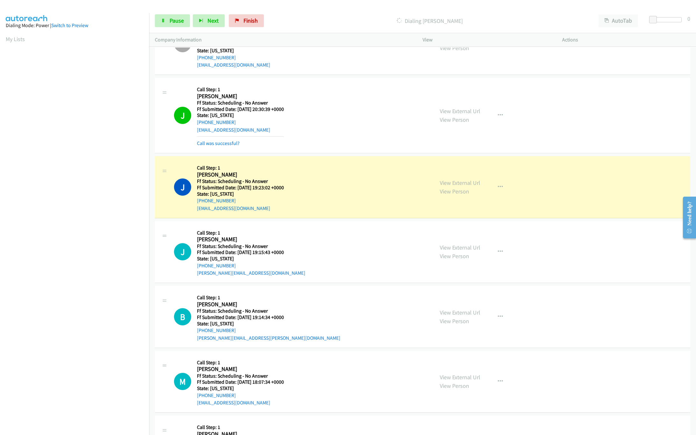
scroll to position [3316, 0]
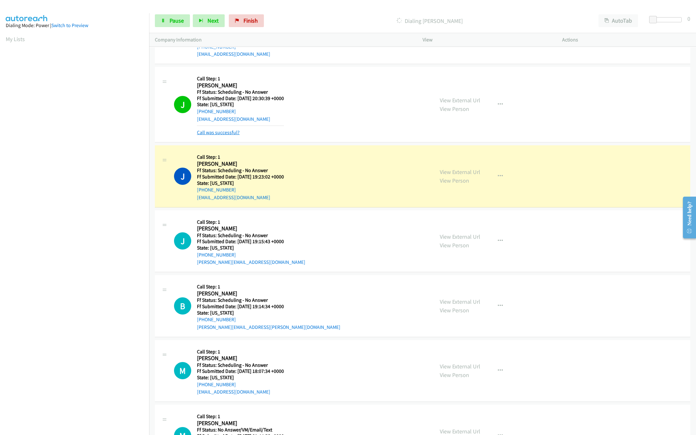
click at [231, 136] on link "Call was successful?" at bounding box center [218, 132] width 43 height 6
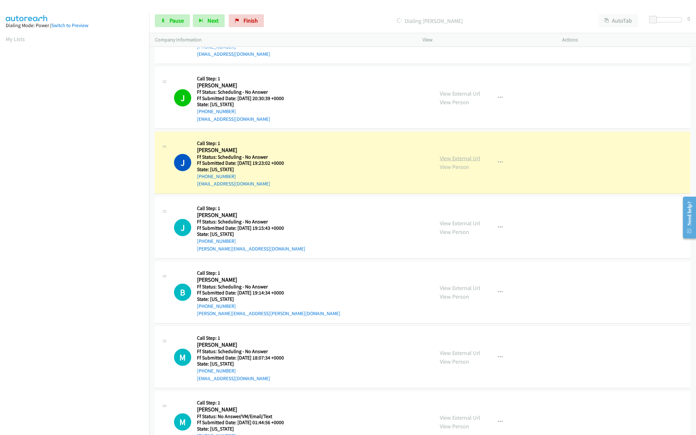
click at [443, 162] on link "View External Url" at bounding box center [460, 158] width 40 height 7
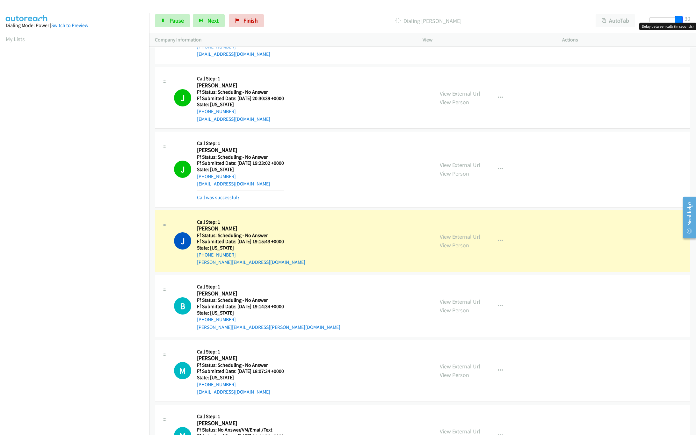
drag, startPoint x: 654, startPoint y: 18, endPoint x: 737, endPoint y: 25, distance: 83.5
click at [691, 25] on html "Start Calls Pause Next Finish Dialing John Jackson AutoTab AutoTab 30 Company I…" at bounding box center [348, 15] width 696 height 30
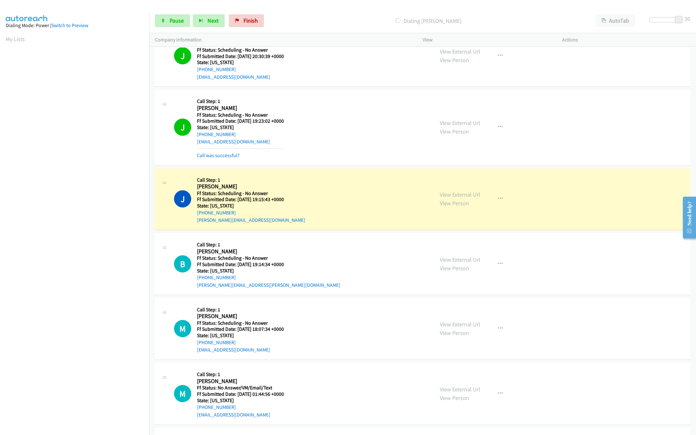
scroll to position [3380, 0]
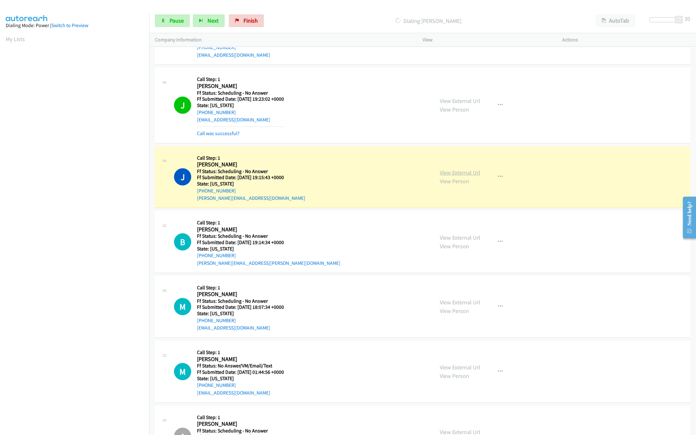
click at [451, 176] on link "View External Url" at bounding box center [460, 172] width 40 height 7
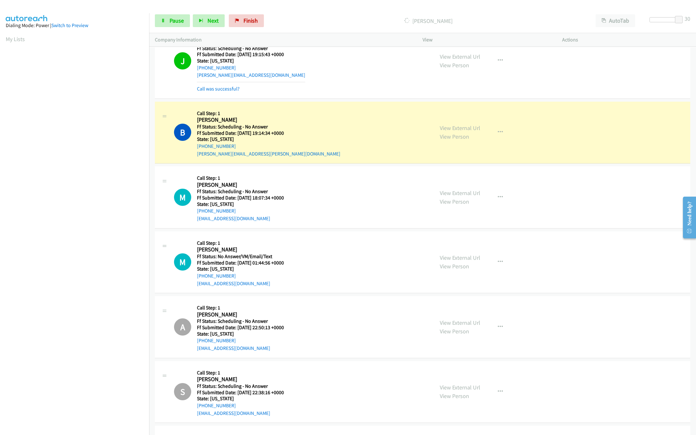
scroll to position [3507, 0]
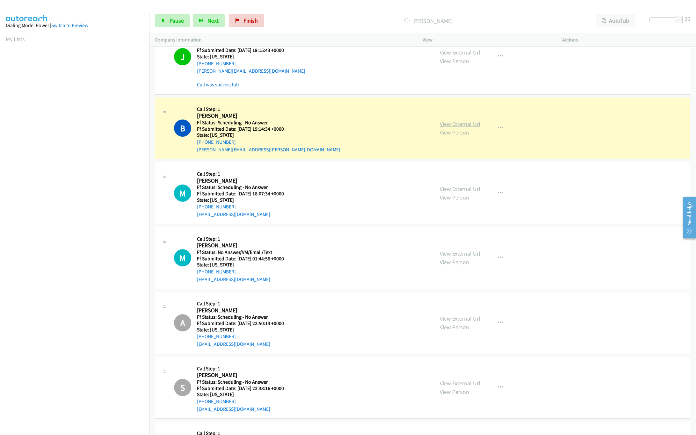
click at [458, 128] on link "View External Url" at bounding box center [460, 123] width 40 height 7
click at [453, 257] on link "View External Url" at bounding box center [460, 253] width 40 height 7
click at [466, 196] on div "View External Url View Person View External Url Email Schedule/Manage Callback …" at bounding box center [506, 193] width 145 height 50
click at [465, 193] on link "View External Url" at bounding box center [460, 188] width 40 height 7
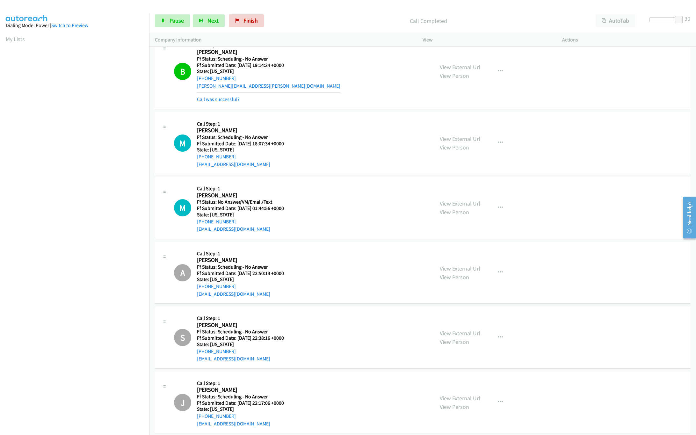
scroll to position [3571, 0]
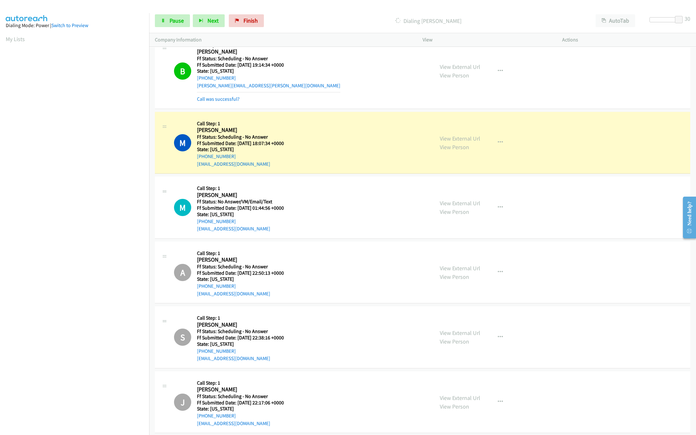
click at [61, 414] on nav "Dialing Mode: Power | Switch to Preview My Lists" at bounding box center [75, 230] width 150 height 435
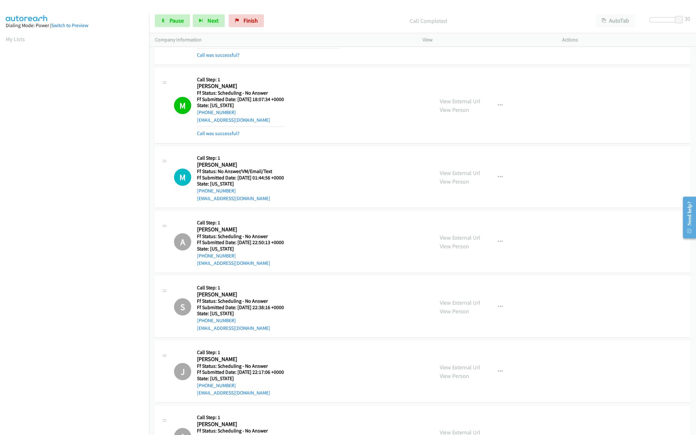
scroll to position [3635, 0]
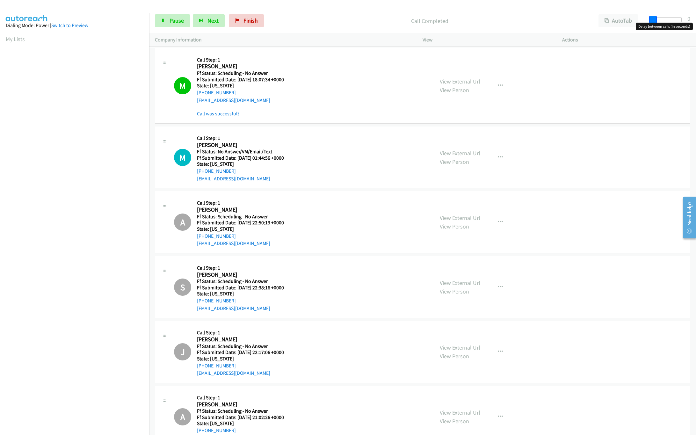
drag, startPoint x: 682, startPoint y: 18, endPoint x: 603, endPoint y: 28, distance: 79.7
click at [603, 28] on div "Start Calls Pause Next Finish Call Completed AutoTab AutoTab 0" at bounding box center [422, 21] width 547 height 25
click at [176, 21] on span "Pause" at bounding box center [177, 20] width 14 height 7
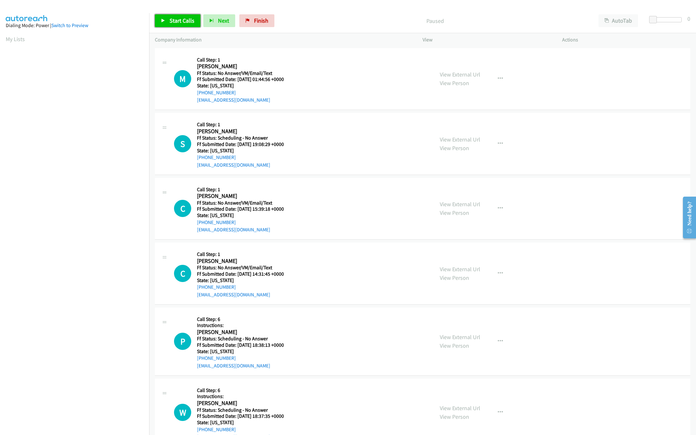
click at [166, 18] on link "Start Calls" at bounding box center [178, 20] width 46 height 13
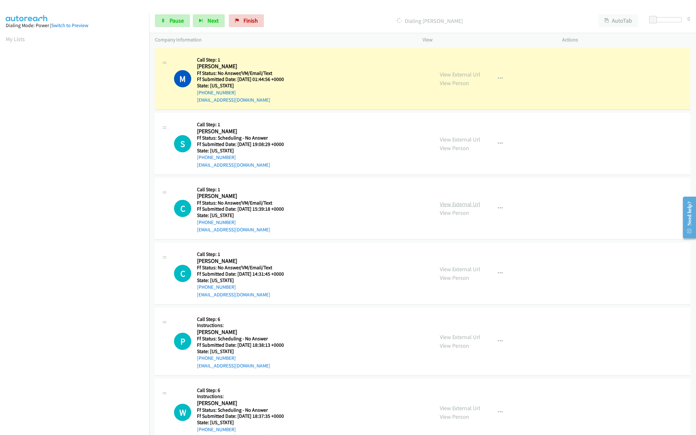
click at [450, 206] on link "View External Url" at bounding box center [460, 204] width 40 height 7
click at [458, 137] on link "View External Url" at bounding box center [460, 139] width 40 height 7
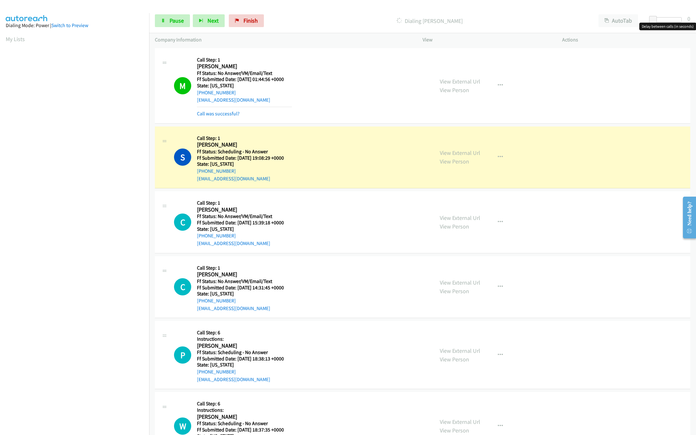
click at [677, 19] on div at bounding box center [667, 19] width 29 height 5
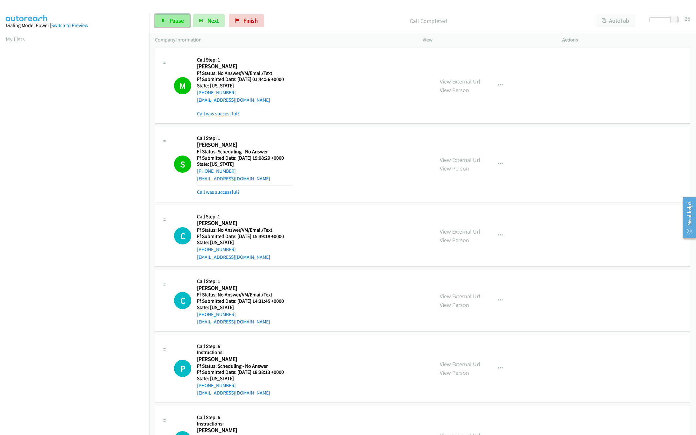
click at [176, 22] on span "Pause" at bounding box center [177, 20] width 14 height 7
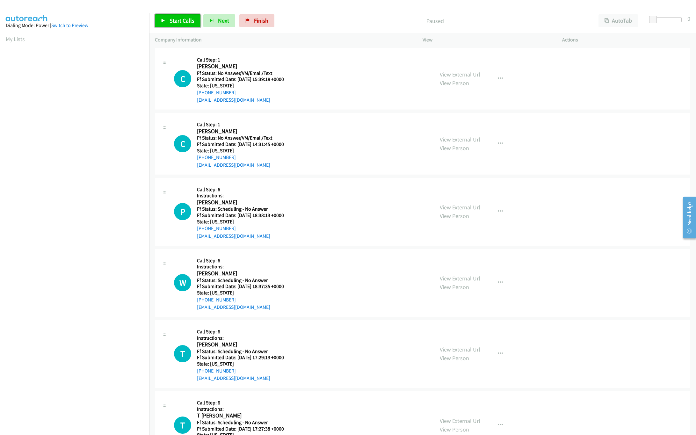
click at [176, 20] on span "Start Calls" at bounding box center [182, 20] width 25 height 7
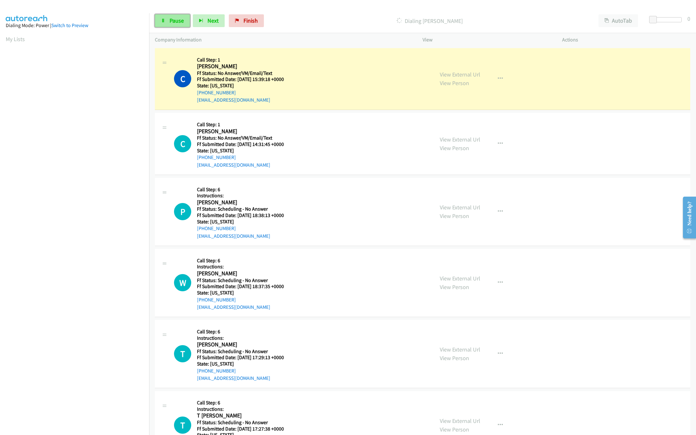
click at [178, 25] on link "Pause" at bounding box center [172, 20] width 35 height 13
click at [178, 25] on link "Start Calls" at bounding box center [178, 20] width 46 height 13
click at [448, 76] on link "View External Url" at bounding box center [460, 74] width 40 height 7
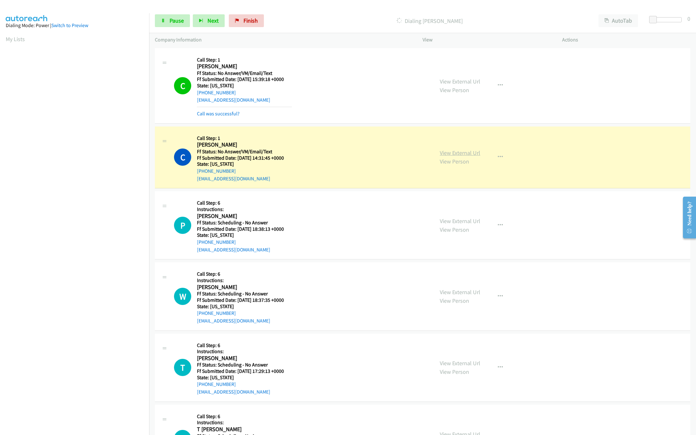
click at [459, 153] on link "View External Url" at bounding box center [460, 152] width 40 height 7
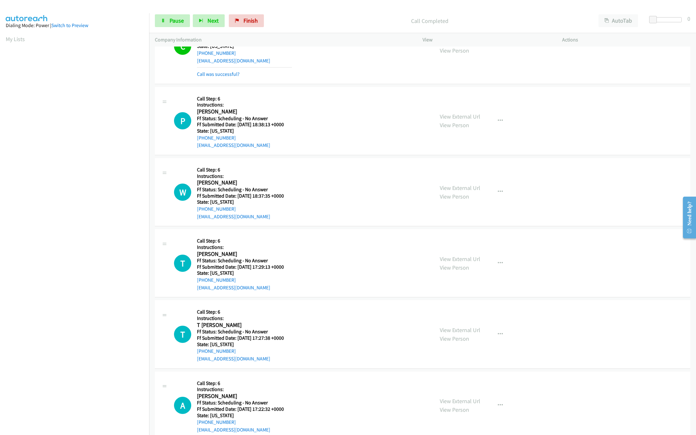
scroll to position [128, 0]
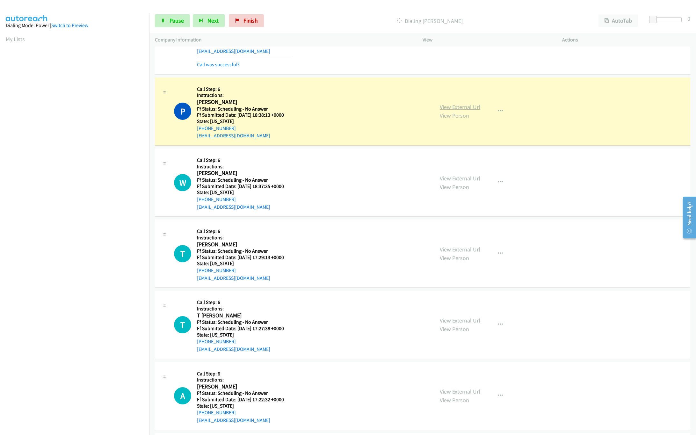
click at [464, 107] on link "View External Url" at bounding box center [460, 106] width 40 height 7
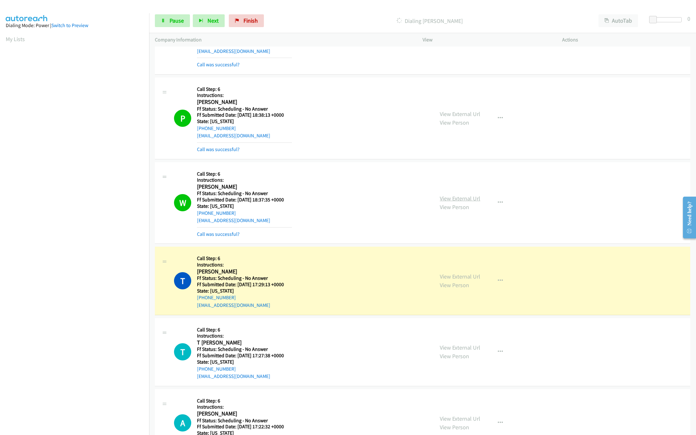
click at [449, 197] on link "View External Url" at bounding box center [460, 198] width 40 height 7
click at [445, 279] on link "View External Url" at bounding box center [460, 276] width 40 height 7
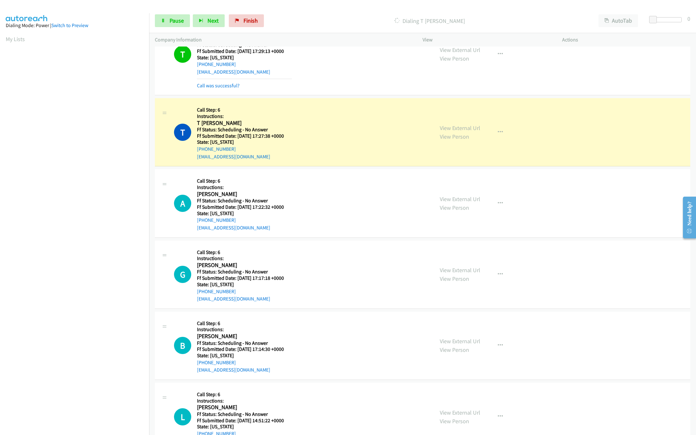
scroll to position [383, 0]
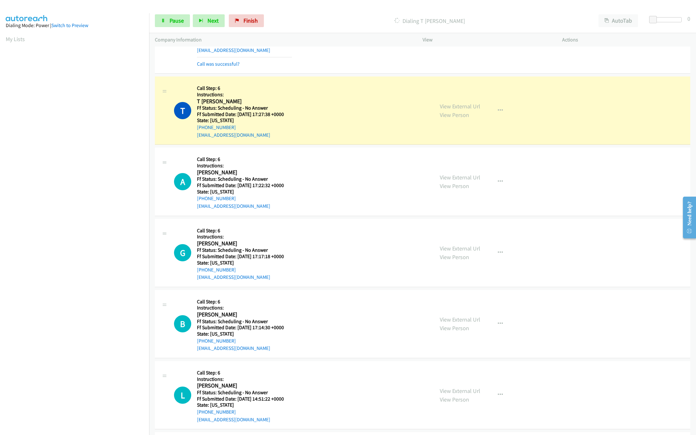
click at [447, 101] on div "View External Url View Person View External Url Email Schedule/Manage Callback …" at bounding box center [506, 110] width 145 height 56
click at [451, 109] on link "View External Url" at bounding box center [460, 106] width 40 height 7
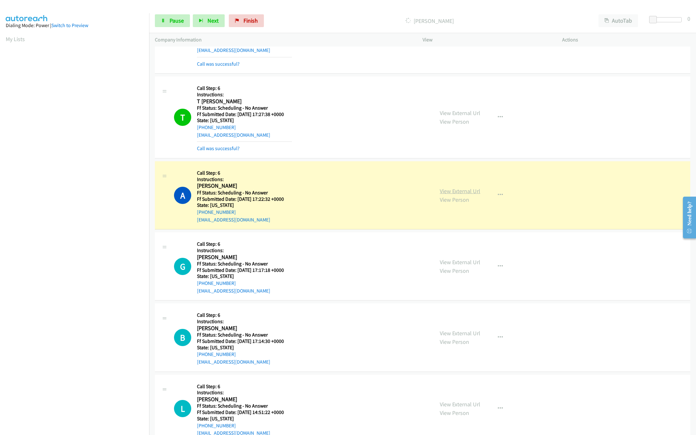
click at [462, 192] on link "View External Url" at bounding box center [460, 190] width 40 height 7
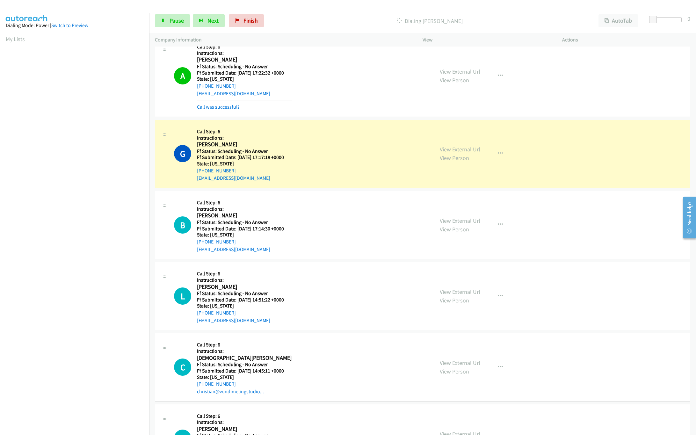
scroll to position [510, 0]
click at [446, 146] on link "View External Url" at bounding box center [460, 147] width 40 height 7
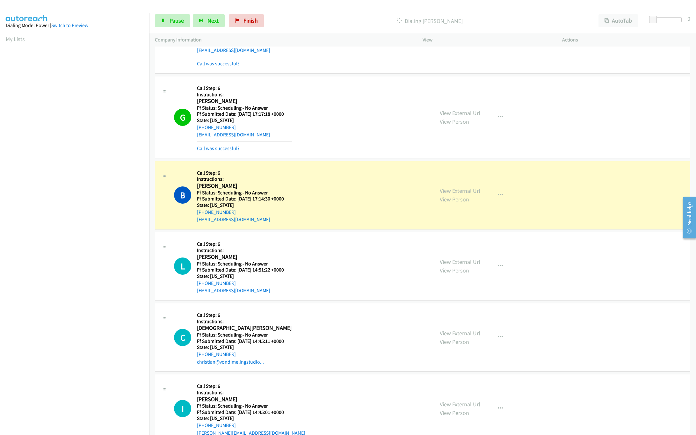
scroll to position [574, 0]
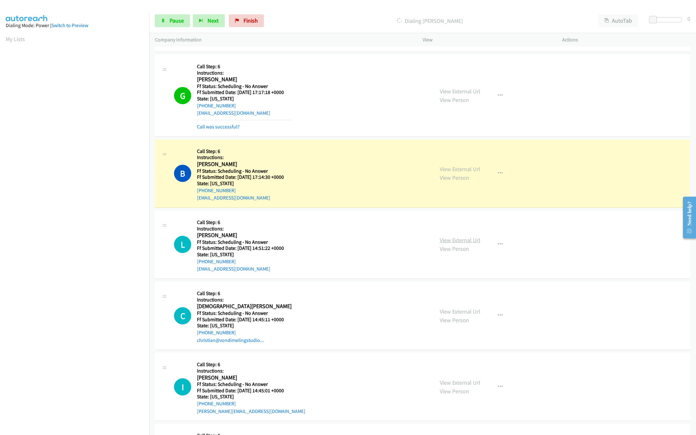
click at [454, 243] on link "View External Url" at bounding box center [460, 240] width 40 height 7
click at [463, 170] on link "View External Url" at bounding box center [460, 168] width 40 height 7
click at [171, 20] on span "Pause" at bounding box center [177, 20] width 14 height 7
drag, startPoint x: 652, startPoint y: 19, endPoint x: 701, endPoint y: 21, distance: 48.8
click at [696, 21] on html "Start Calls Pause Next Finish Paused AutoTab AutoTab 30 Company Information Inf…" at bounding box center [348, 15] width 696 height 30
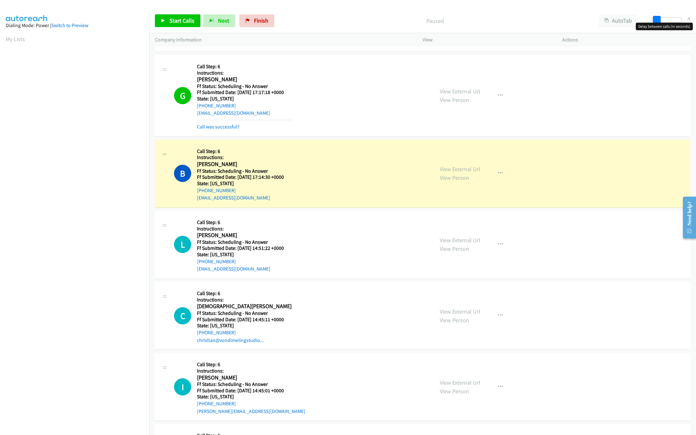
drag, startPoint x: 655, startPoint y: 20, endPoint x: 577, endPoint y: 20, distance: 78.4
click at [577, 20] on div "Start Calls Pause Next Finish Paused AutoTab AutoTab 4" at bounding box center [422, 21] width 547 height 25
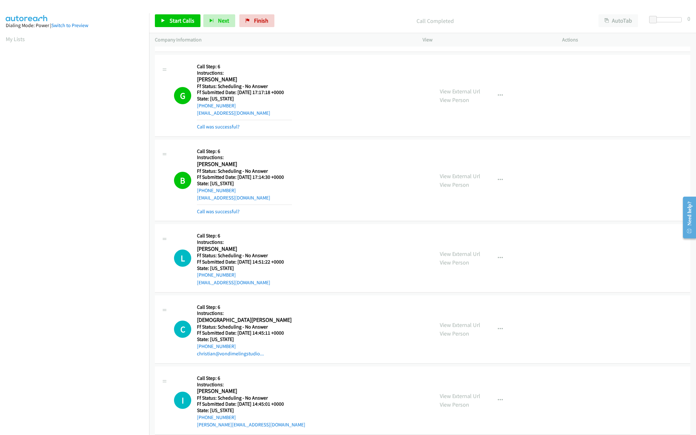
scroll to position [637, 0]
